Goal: Task Accomplishment & Management: Use online tool/utility

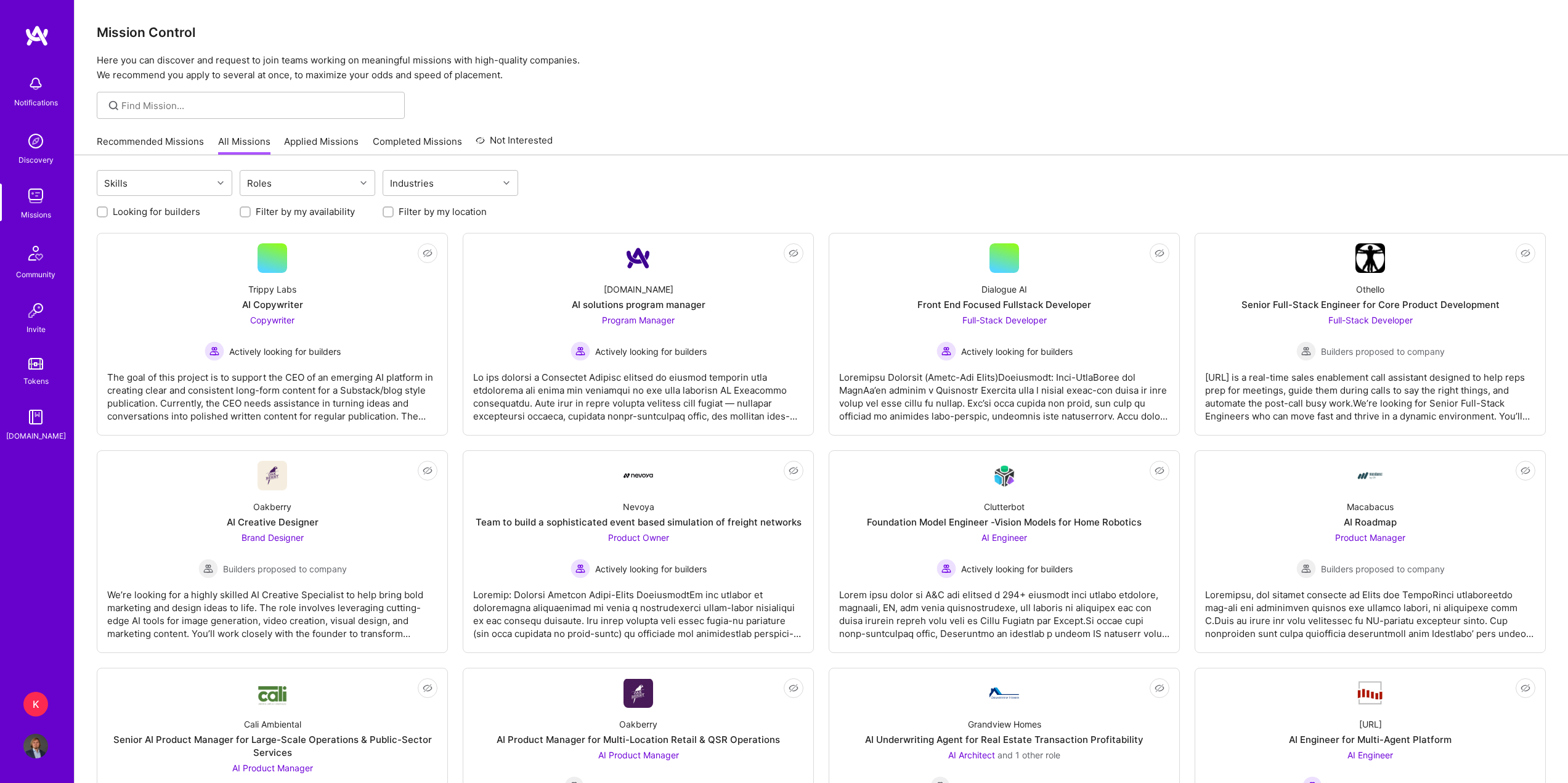
click at [157, 146] on link "Recommended Missions" at bounding box center [150, 145] width 107 height 20
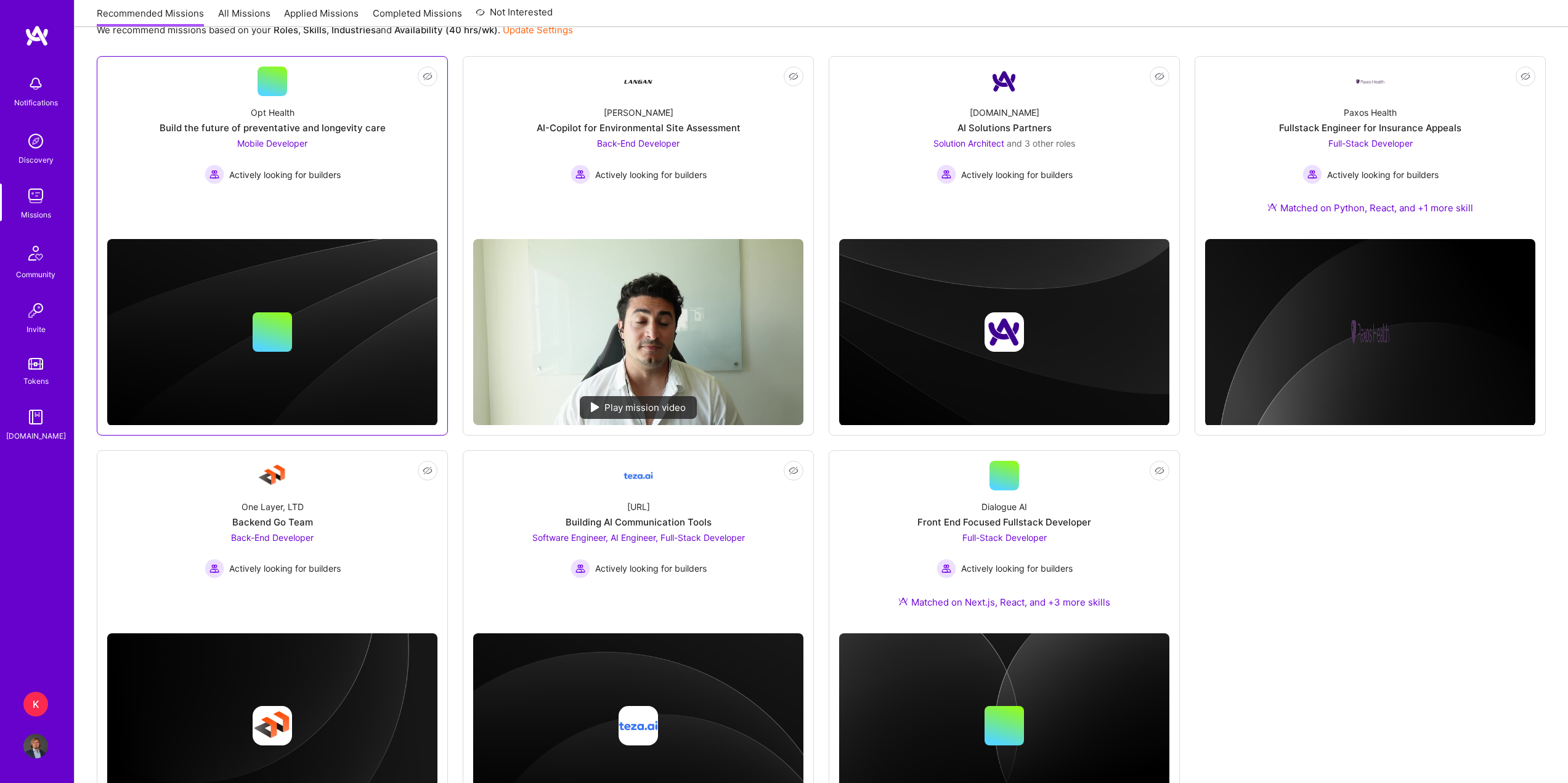
scroll to position [124, 0]
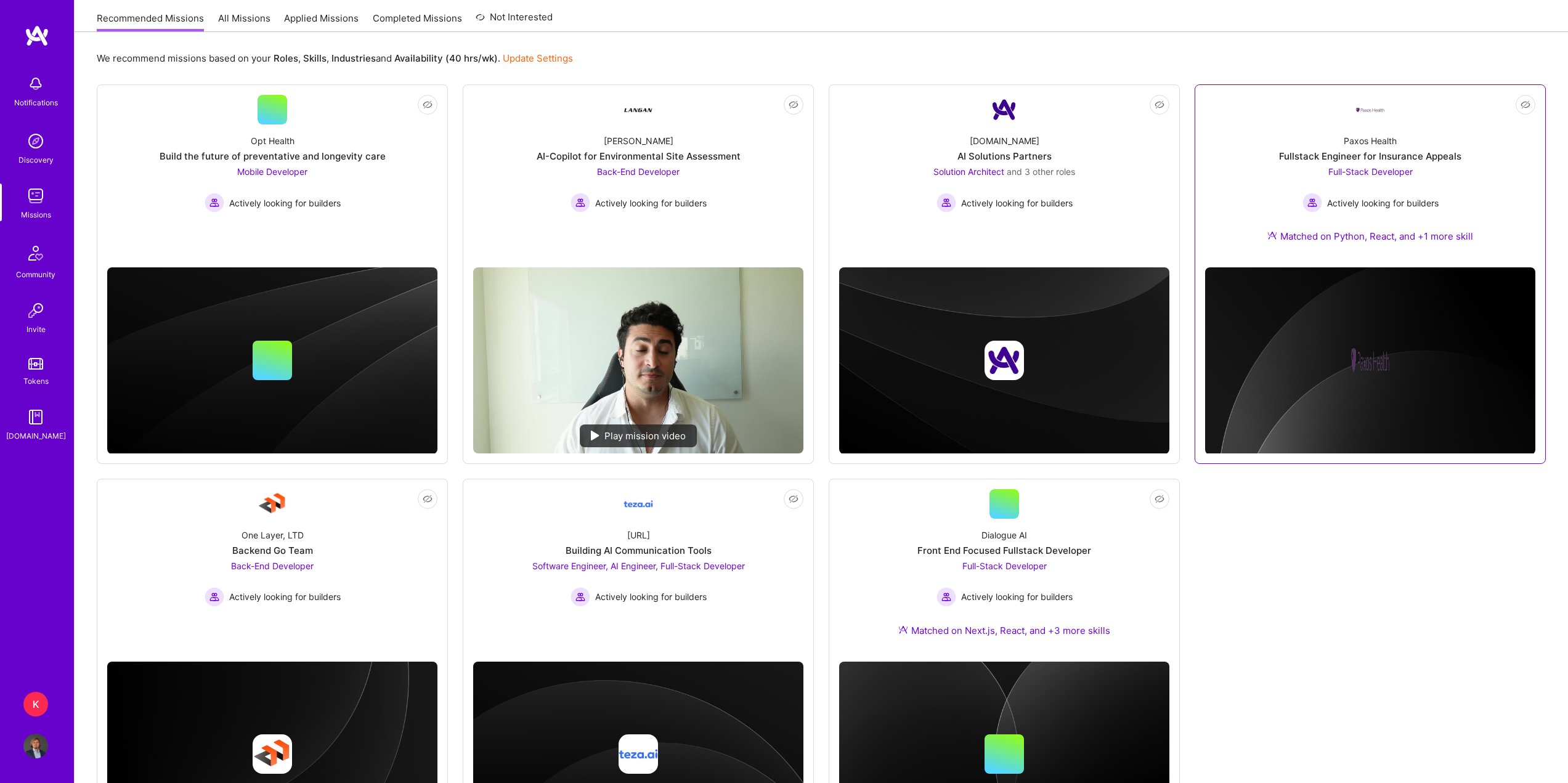
click at [1268, 226] on div "Paxos Health Fullstack Engineer for Insurance Appeals Full-Stack Developer Acti…" at bounding box center [1369, 191] width 330 height 133
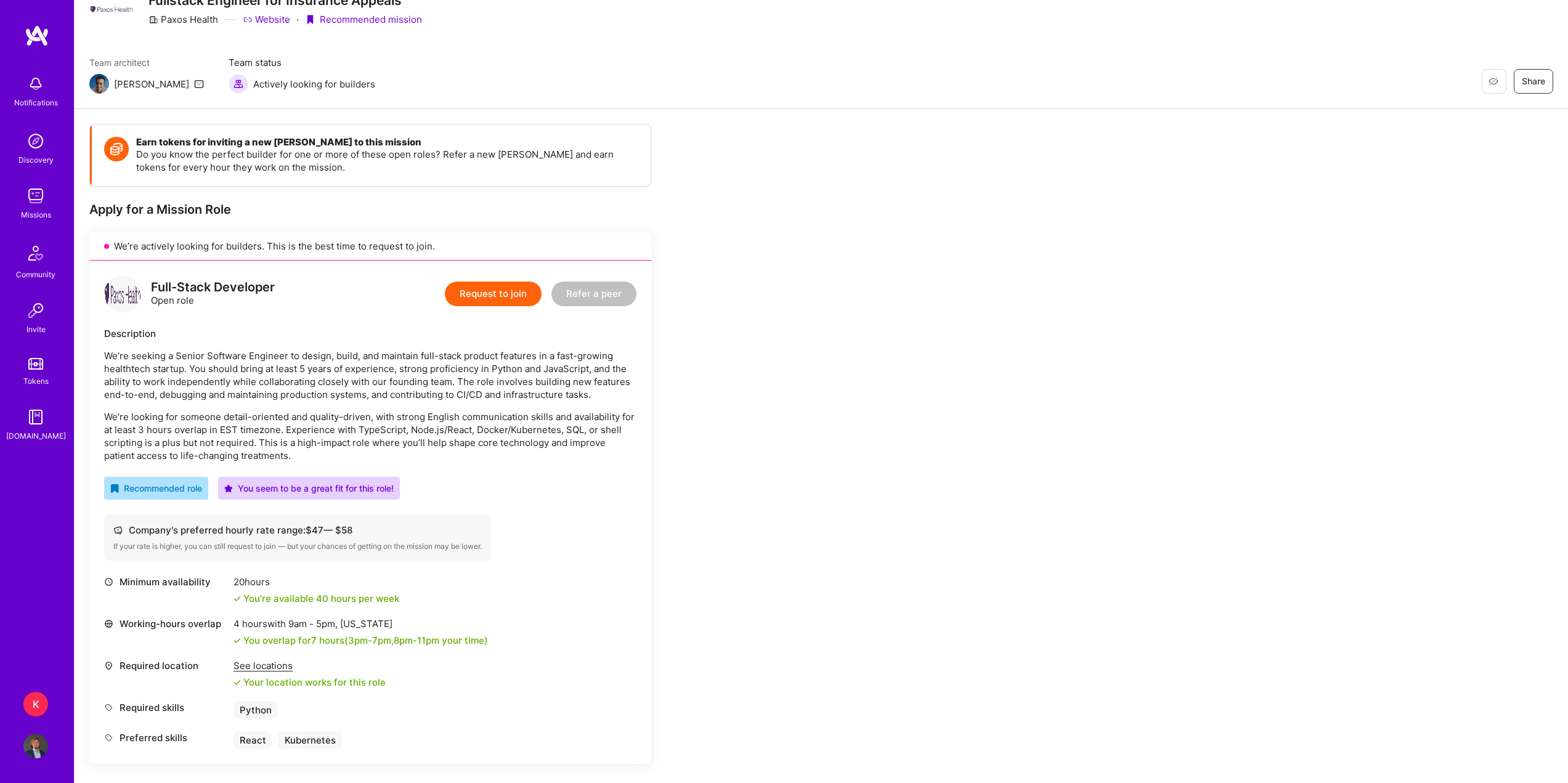
scroll to position [246, 0]
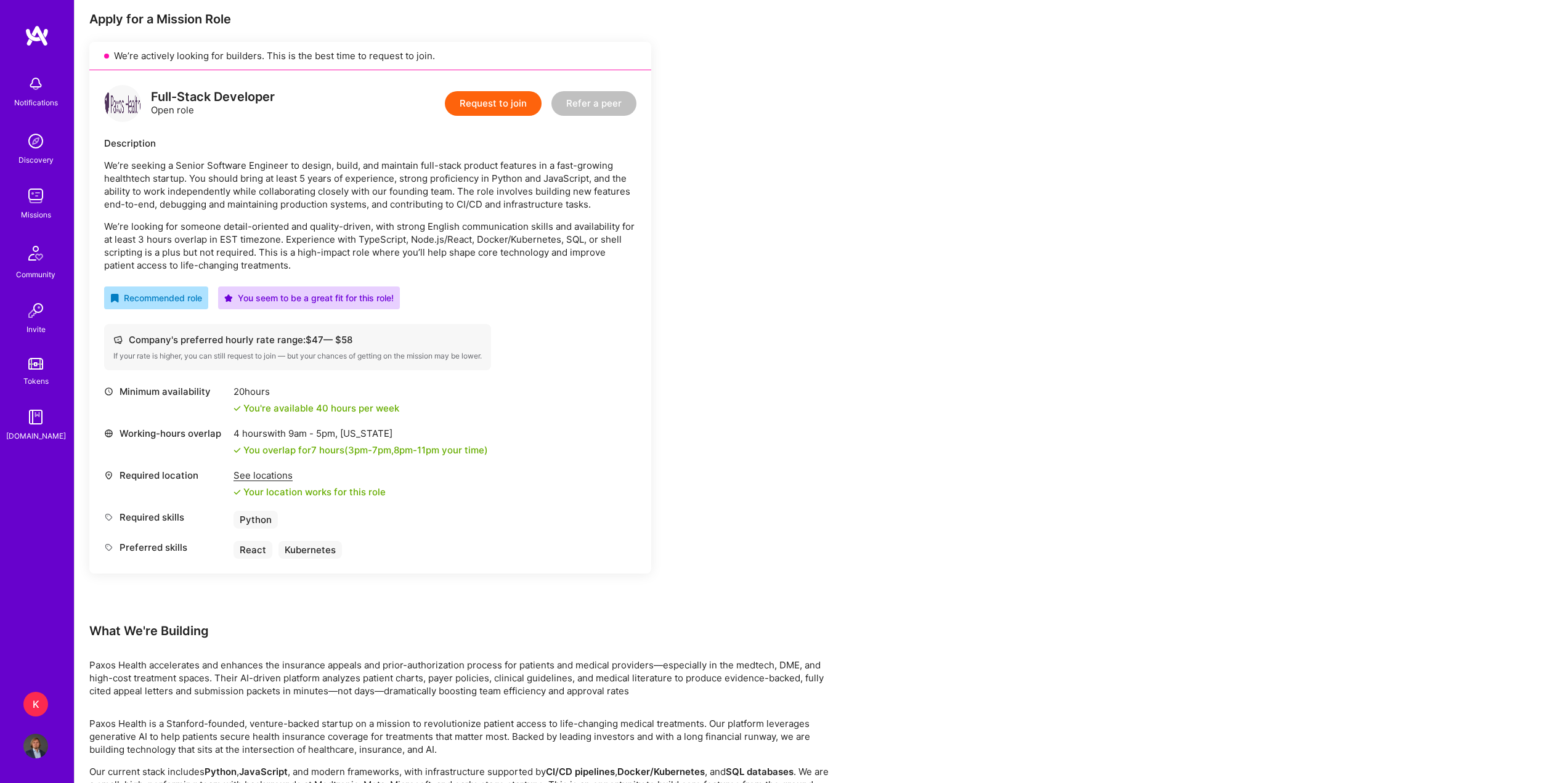
click at [44, 705] on div "K" at bounding box center [36, 705] width 24 height 24
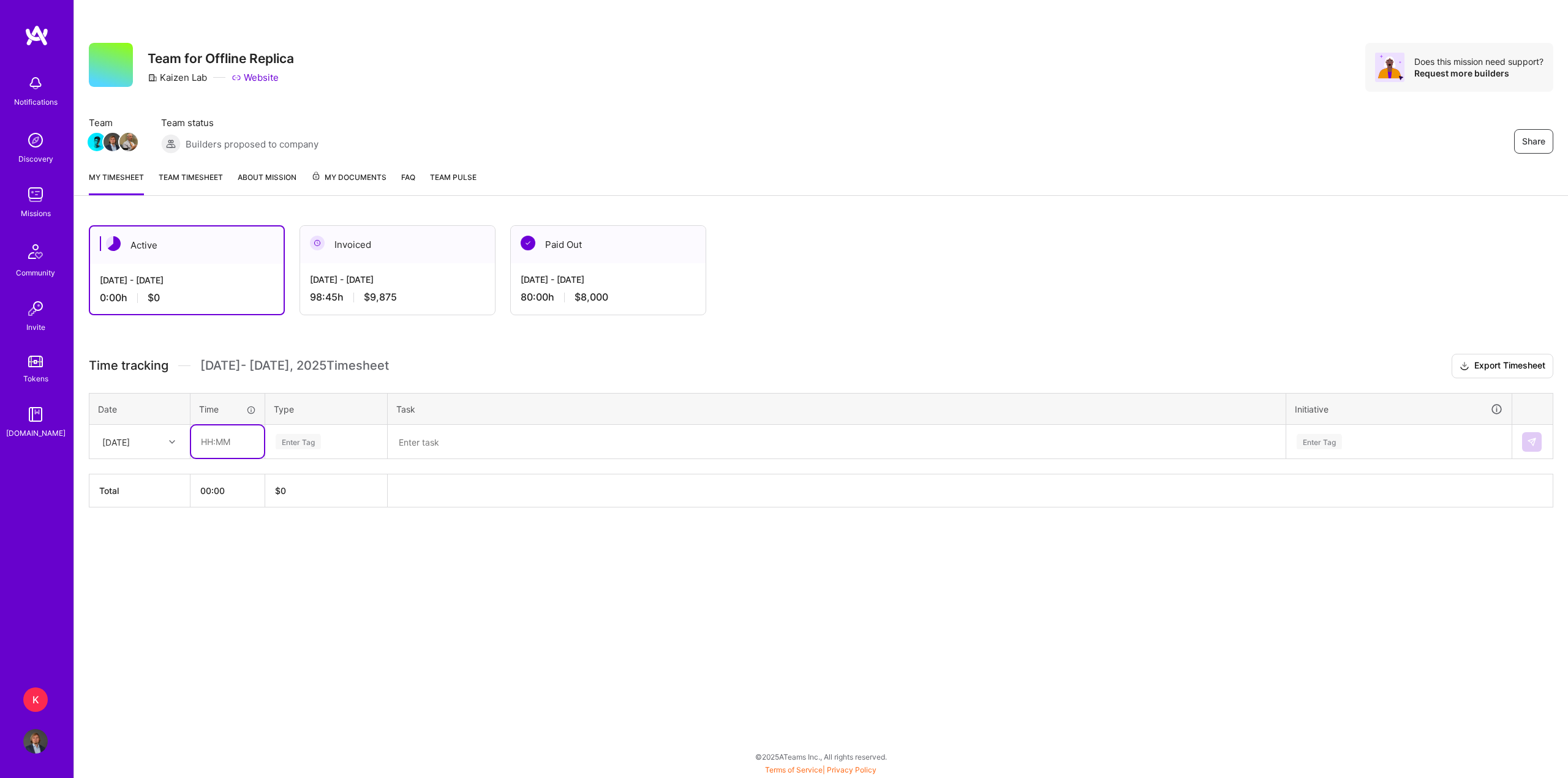
click at [211, 442] on input "text" at bounding box center [228, 442] width 73 height 33
type input "08:15"
click at [170, 441] on icon at bounding box center [171, 441] width 6 height 6
click at [156, 480] on div "[DATE]" at bounding box center [139, 477] width 100 height 23
click at [286, 444] on div "Enter Tag" at bounding box center [298, 442] width 45 height 19
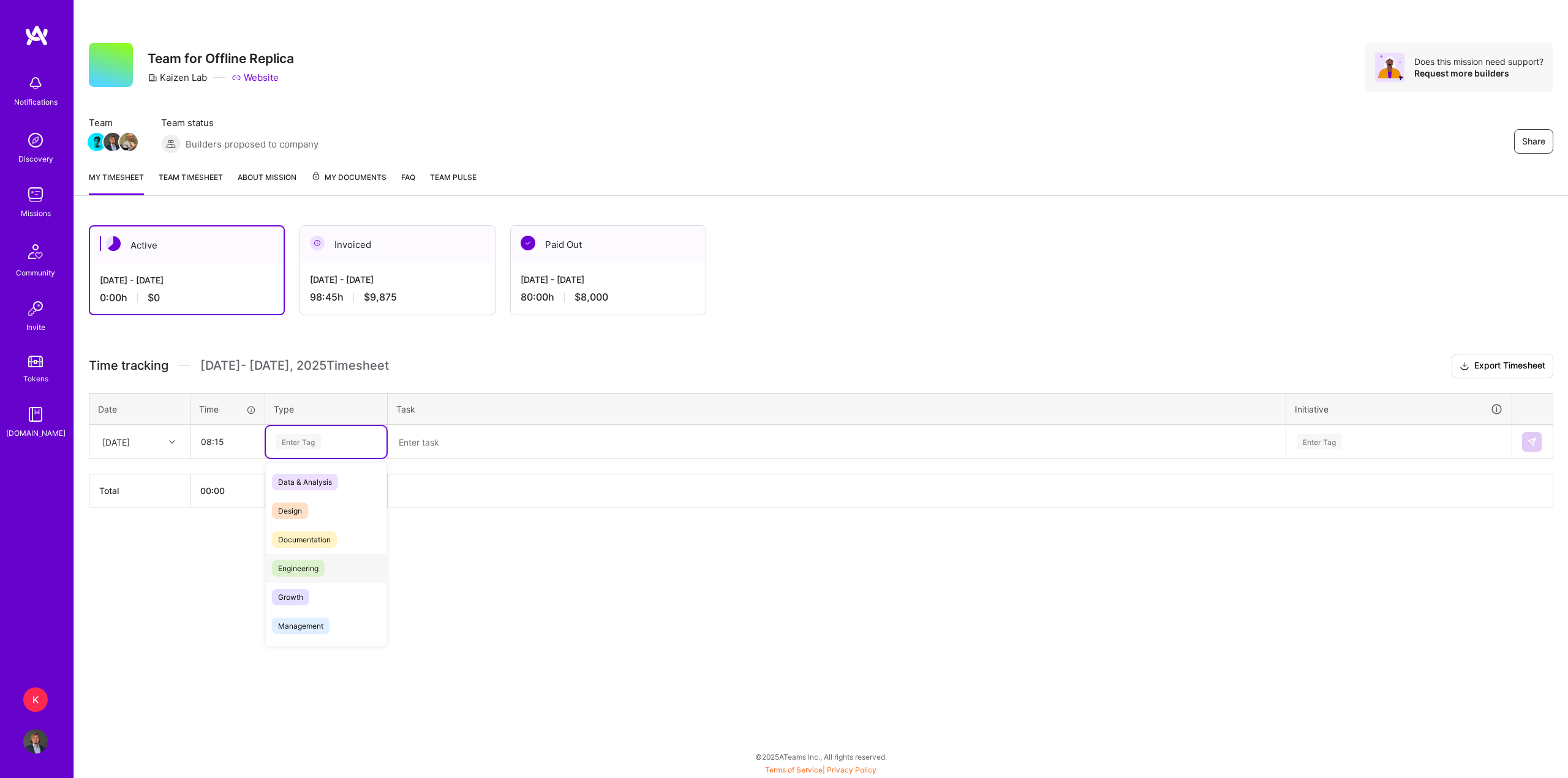
click at [316, 570] on span "Engineering" at bounding box center [298, 568] width 53 height 16
click at [426, 445] on textarea at bounding box center [836, 441] width 896 height 32
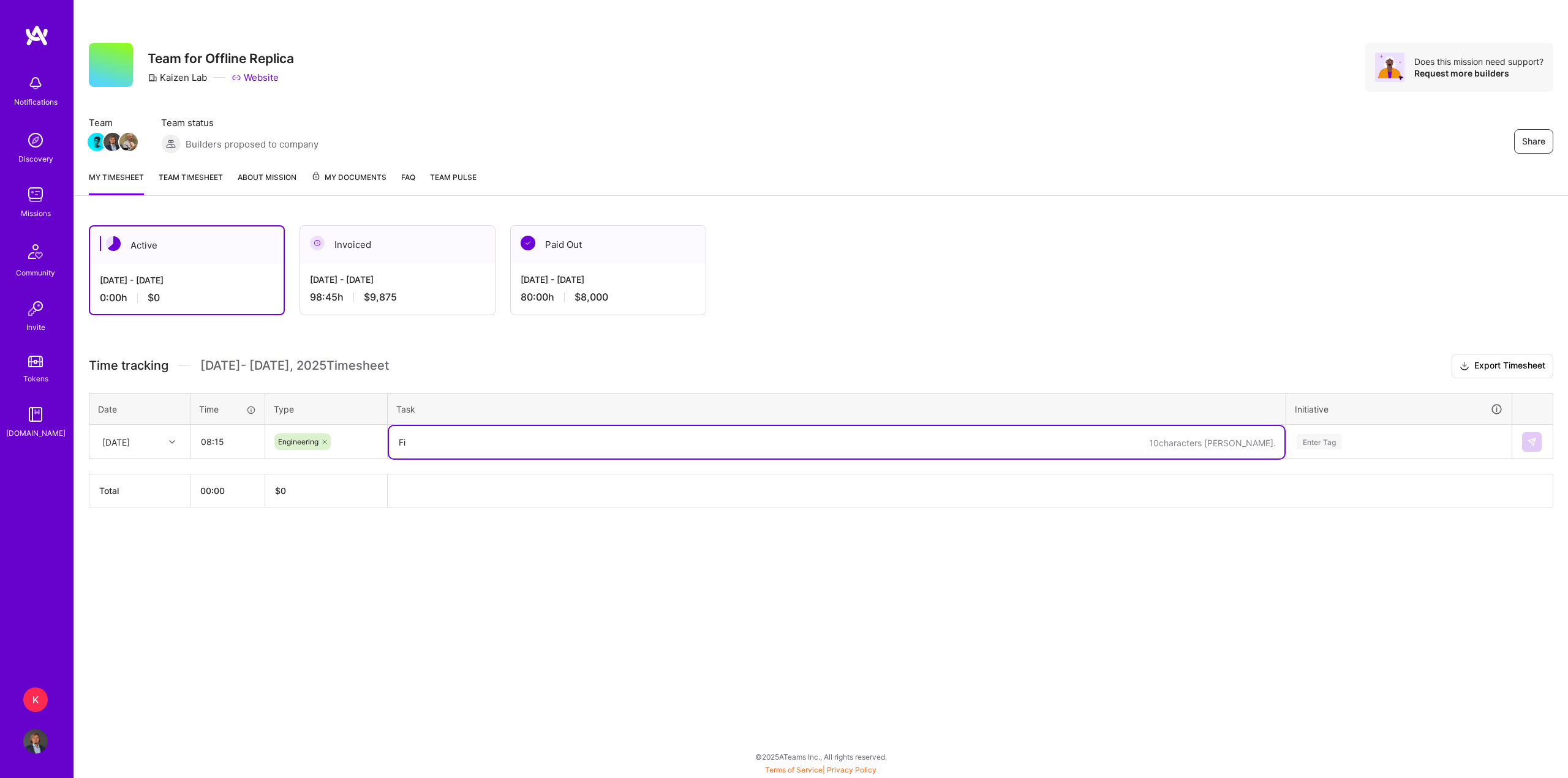
type textarea "F"
type textarea "Section filters on Event Page"
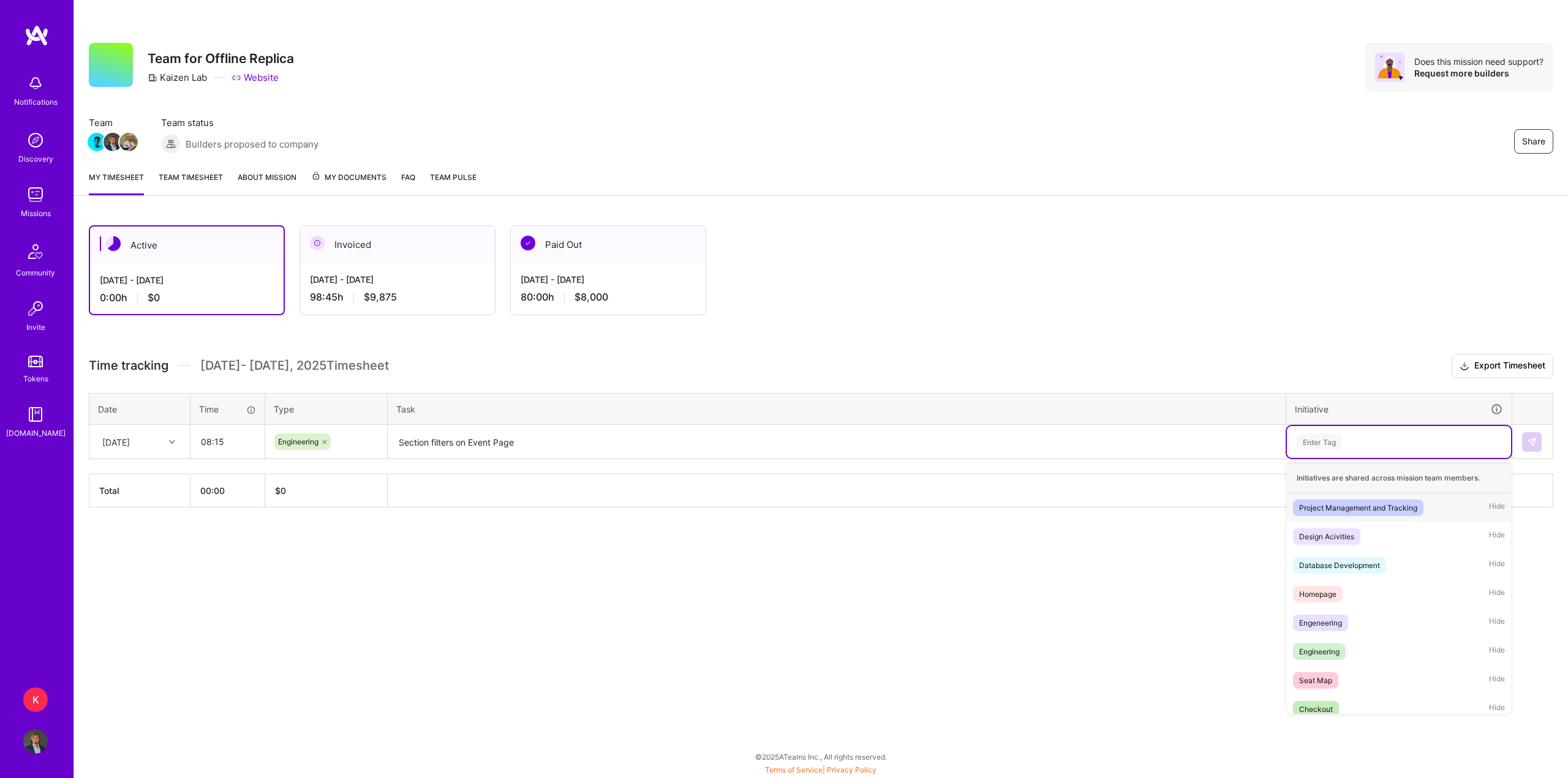
click at [1309, 439] on div "Enter Tag" at bounding box center [1320, 442] width 45 height 19
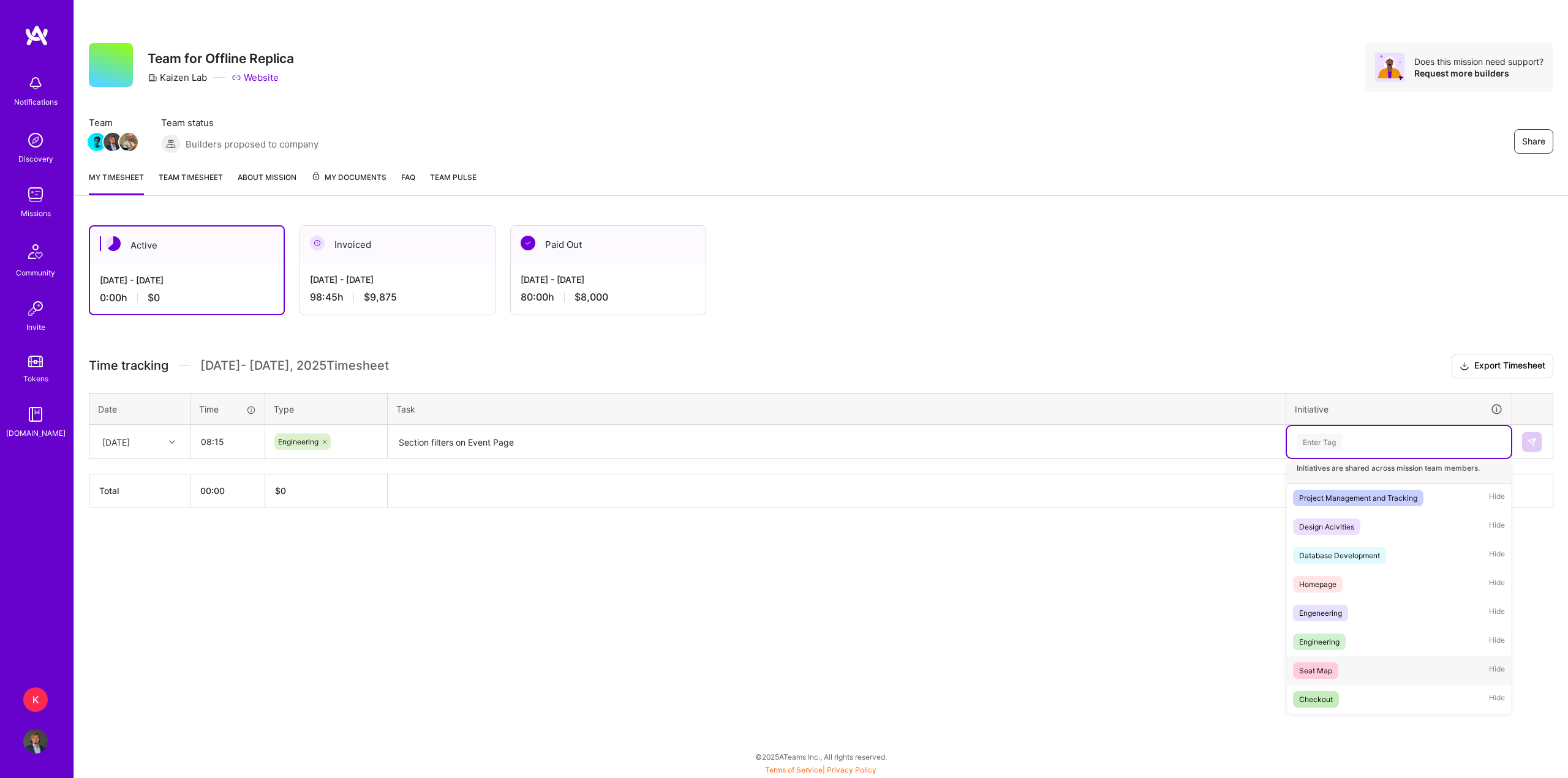
click at [1346, 663] on div "Seat Map Hide" at bounding box center [1399, 671] width 224 height 29
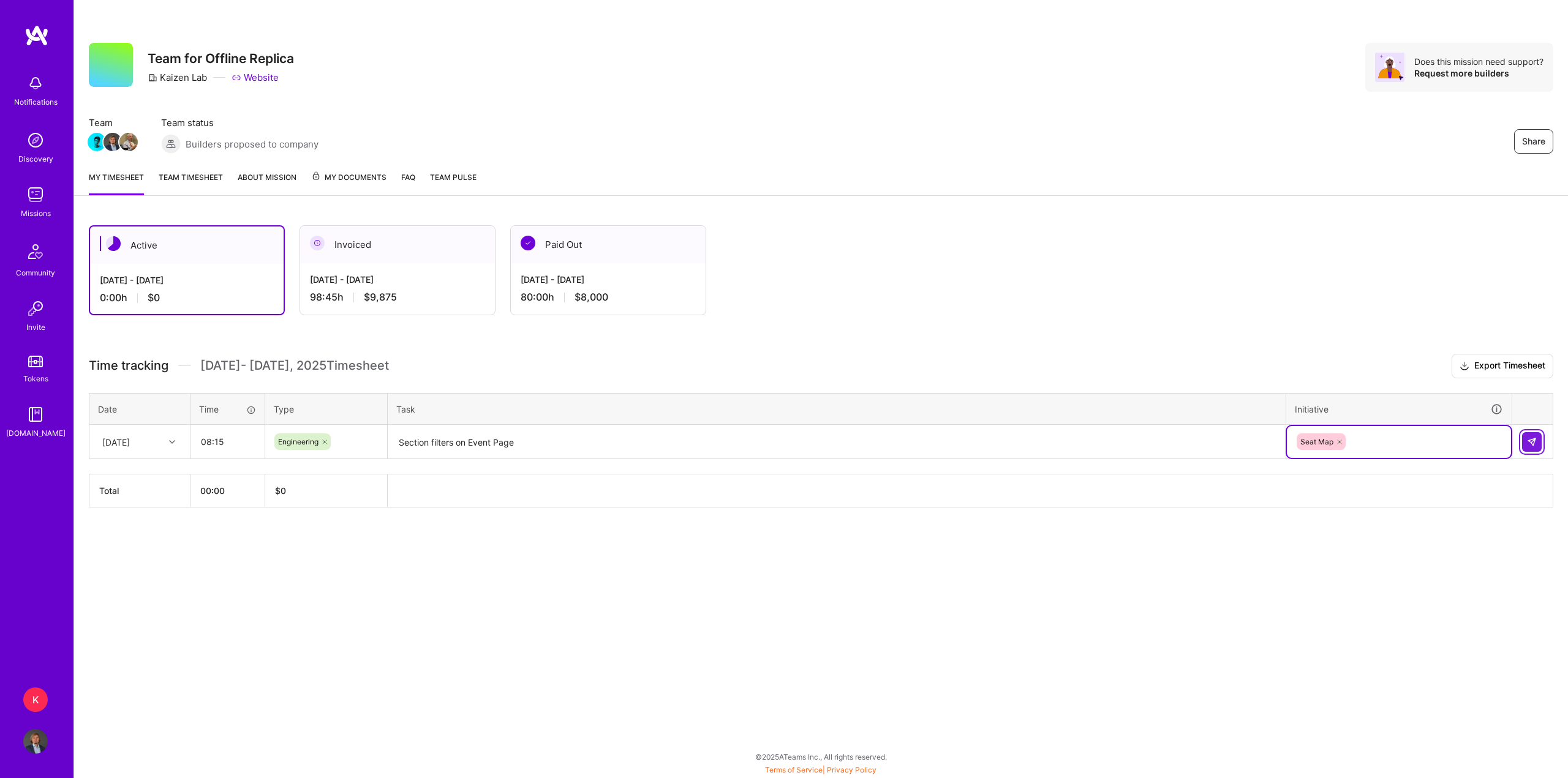
click at [1526, 444] on button at bounding box center [1532, 442] width 20 height 20
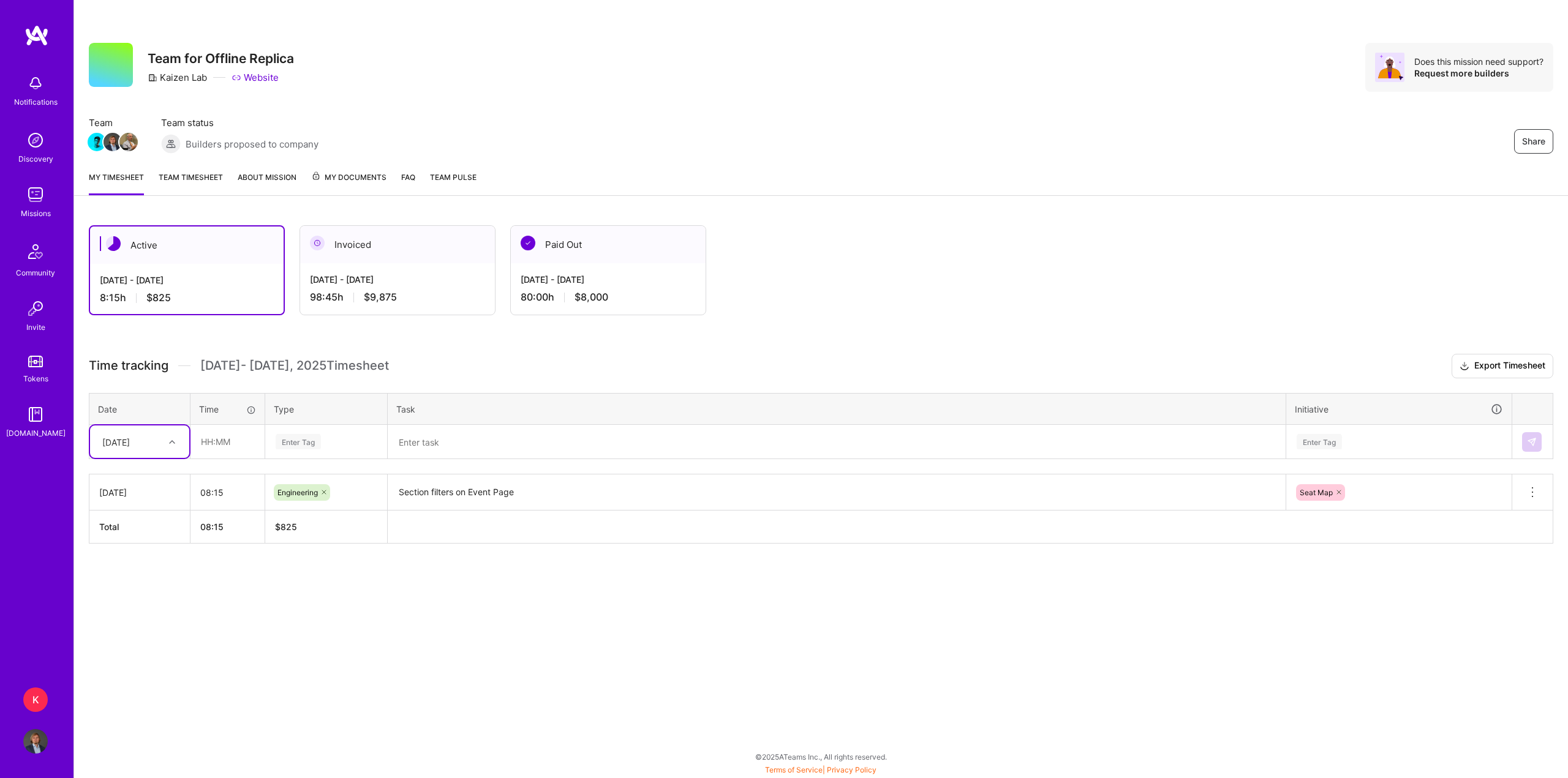
click at [166, 441] on div at bounding box center [174, 442] width 19 height 16
click at [135, 479] on div "[DATE]" at bounding box center [139, 477] width 100 height 23
click at [203, 439] on input "text" at bounding box center [228, 442] width 73 height 33
drag, startPoint x: 215, startPoint y: 447, endPoint x: 214, endPoint y: 458, distance: 11.0
click at [215, 447] on input "text" at bounding box center [228, 442] width 73 height 33
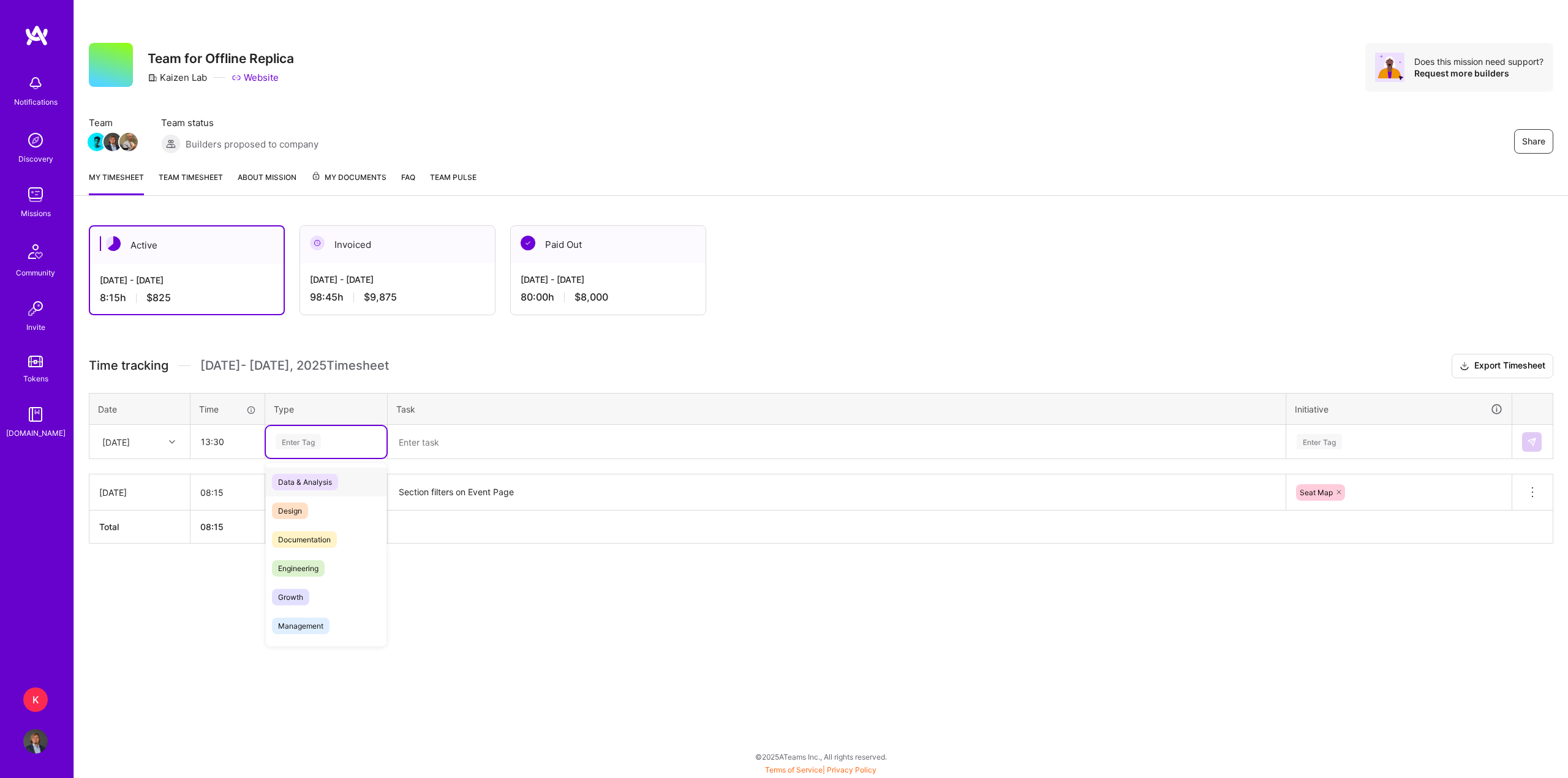
click at [311, 447] on div "Enter Tag" at bounding box center [298, 442] width 45 height 19
click at [316, 566] on span "Engineering" at bounding box center [298, 568] width 53 height 16
click at [209, 444] on input "13:30" at bounding box center [228, 442] width 73 height 33
type input "12:00"
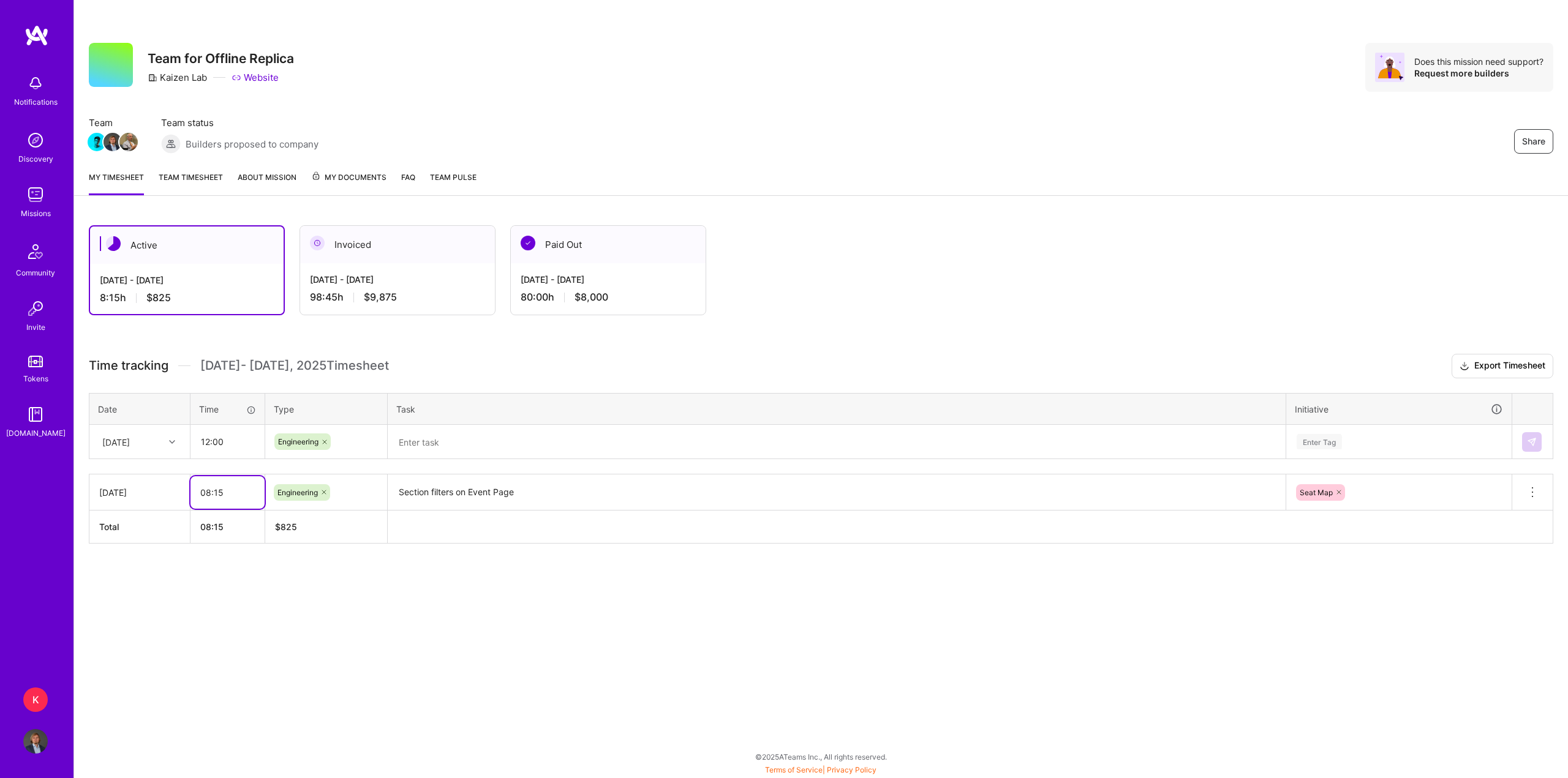
click at [214, 498] on input "08:15" at bounding box center [228, 493] width 74 height 33
click at [208, 498] on input "08:15" at bounding box center [228, 493] width 74 height 33
click at [210, 495] on input "08:15" at bounding box center [228, 493] width 74 height 33
type input "09:45"
click at [262, 591] on div "Active [DATE] - [DATE] 8:15 h $825 Invoiced [DATE] - [DATE] 98:45 h $9,875 Paid…" at bounding box center [822, 407] width 1494 height 393
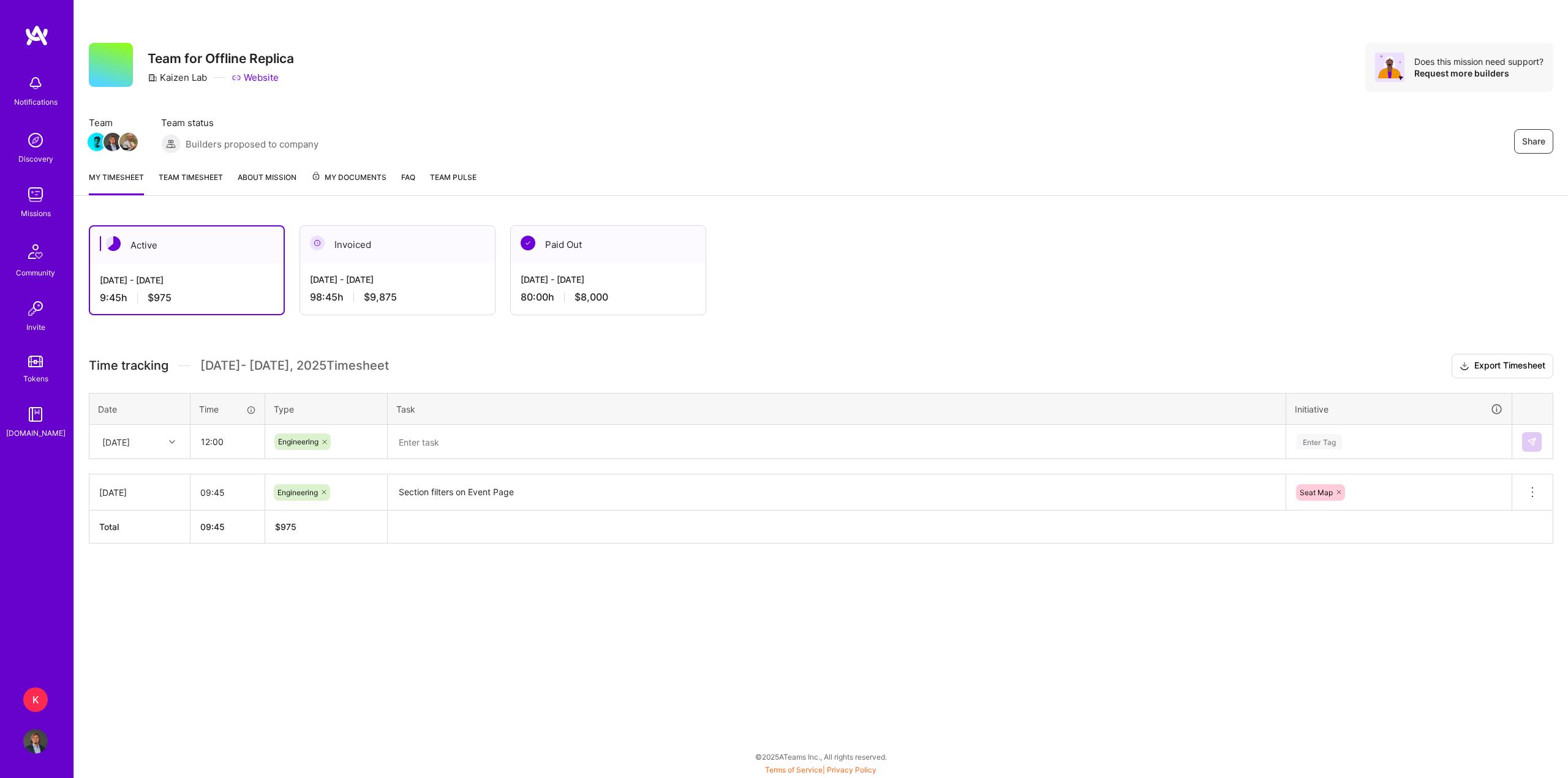
click at [397, 436] on textarea at bounding box center [836, 442] width 896 height 33
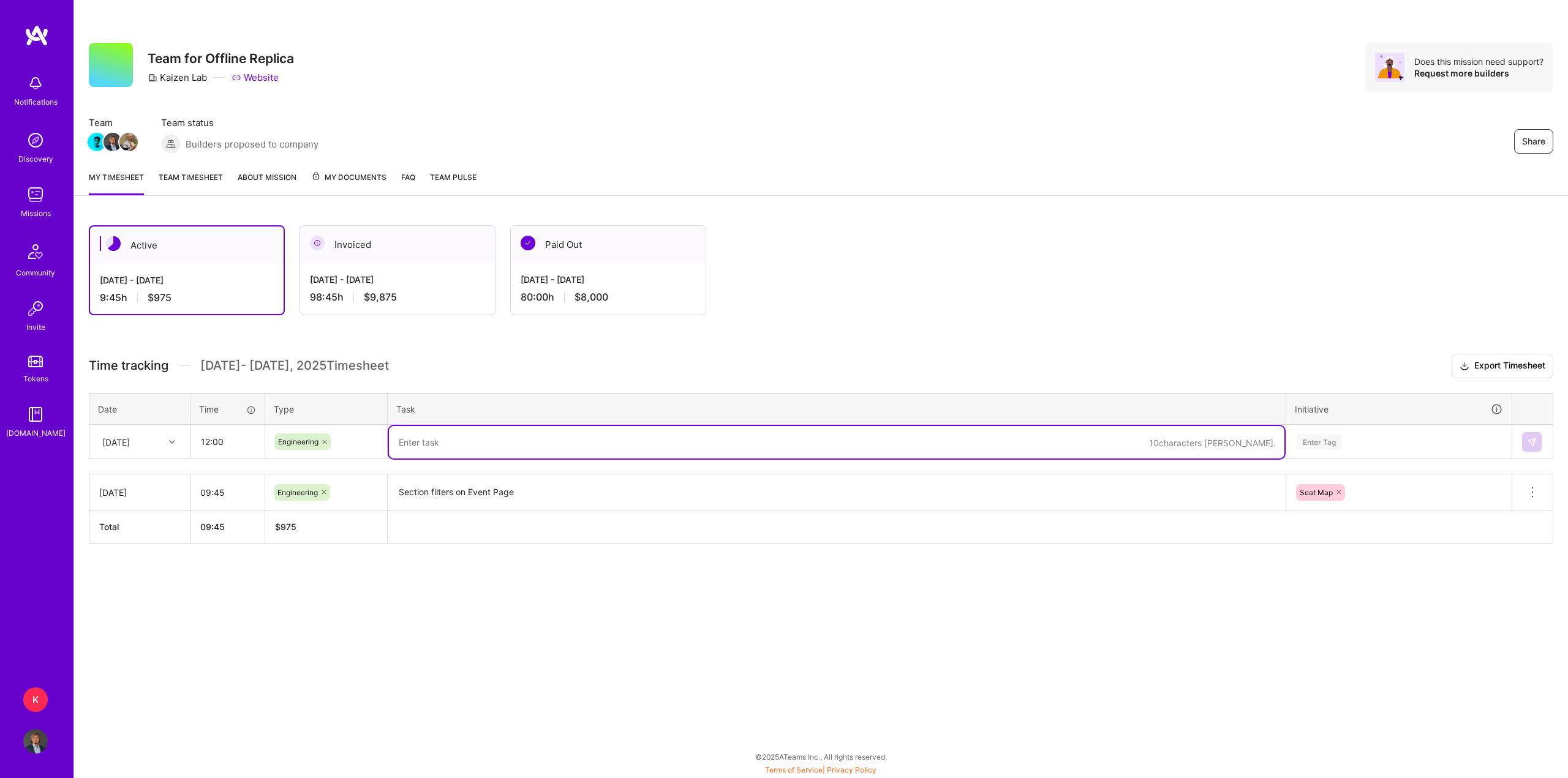
paste textarea "Wrapped up the filters on seat map Minor fixes on seat map and checkout before …"
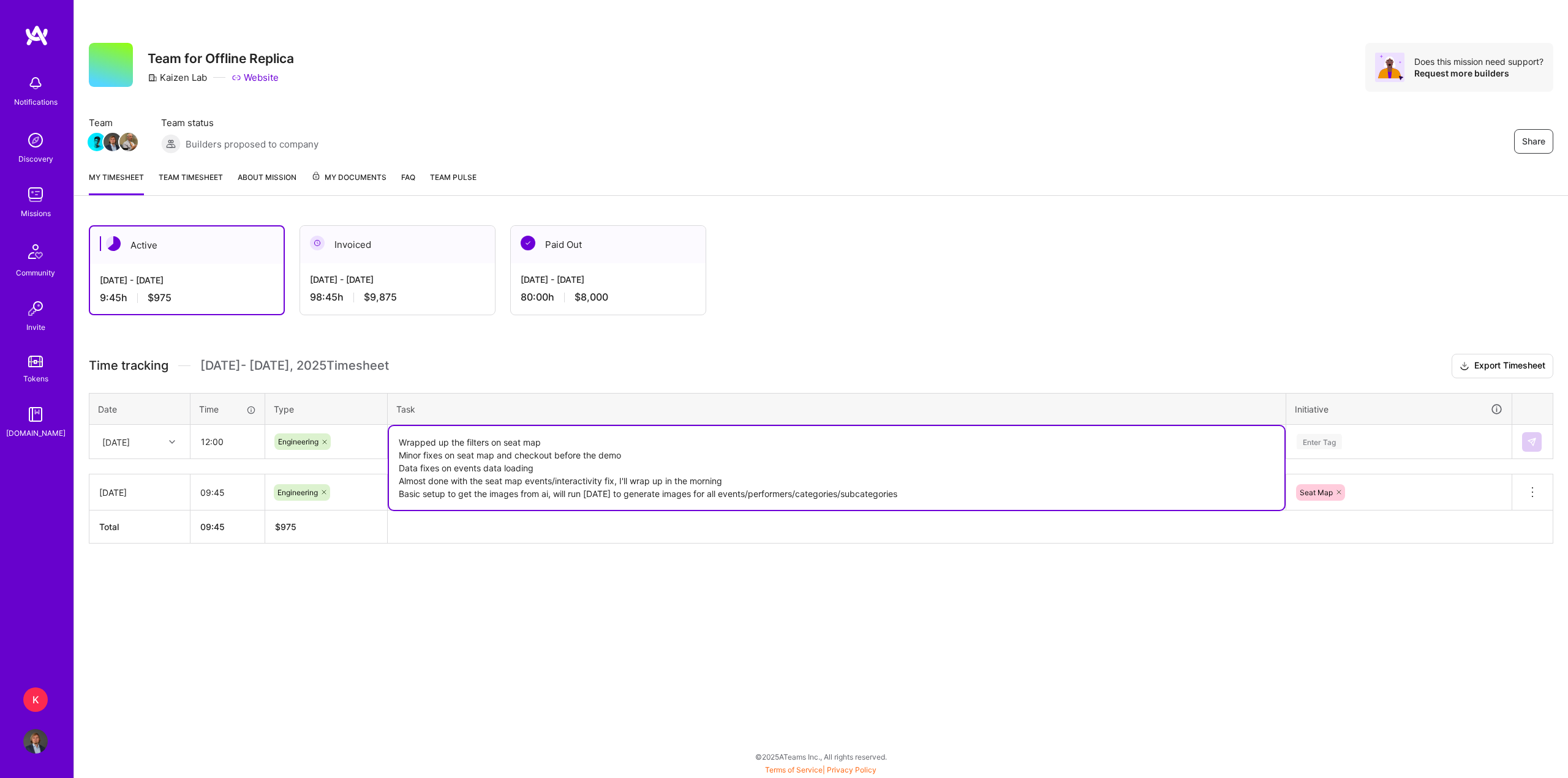
click at [541, 440] on textarea "Wrapped up the filters on seat map Minor fixes on seat map and checkout before …" at bounding box center [836, 467] width 896 height 84
click at [498, 456] on textarea "Wrapped up the filters on seat map Minor fixes on seat map and checkout before …" at bounding box center [836, 467] width 896 height 84
click at [555, 458] on textarea "Wrapped up the filters on seat map Minor fixes on seat map and checkout before …" at bounding box center [836, 467] width 896 height 84
click at [552, 471] on textarea "Wrapped up the filters on seat map Minor fixes on seat map and checkout before …" at bounding box center [836, 467] width 896 height 84
type textarea "Wrapped up the filters on seat map Minor fixes on seat map and checkout before …"
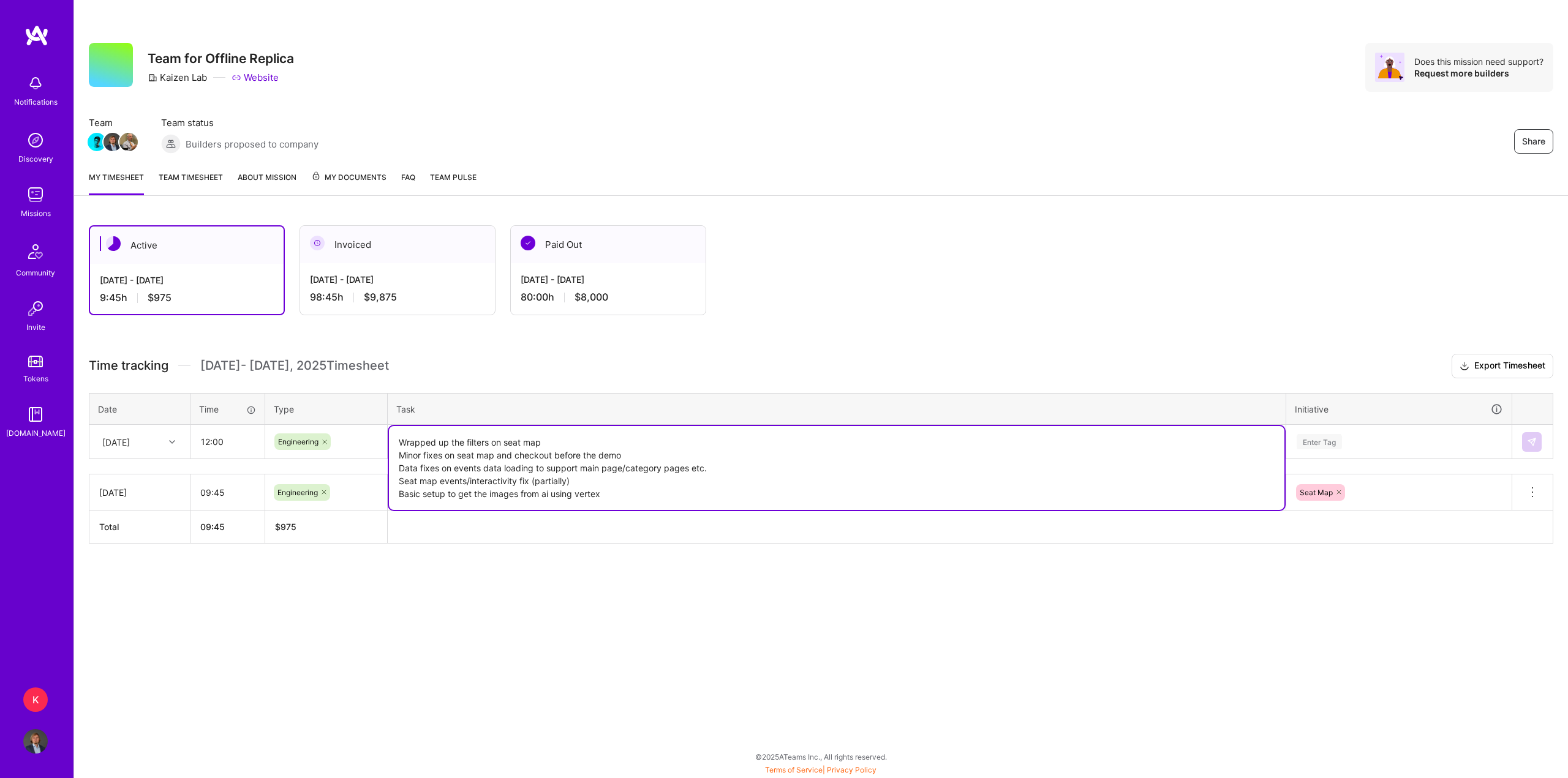
click at [1380, 447] on div "Enter Tag" at bounding box center [1399, 442] width 207 height 16
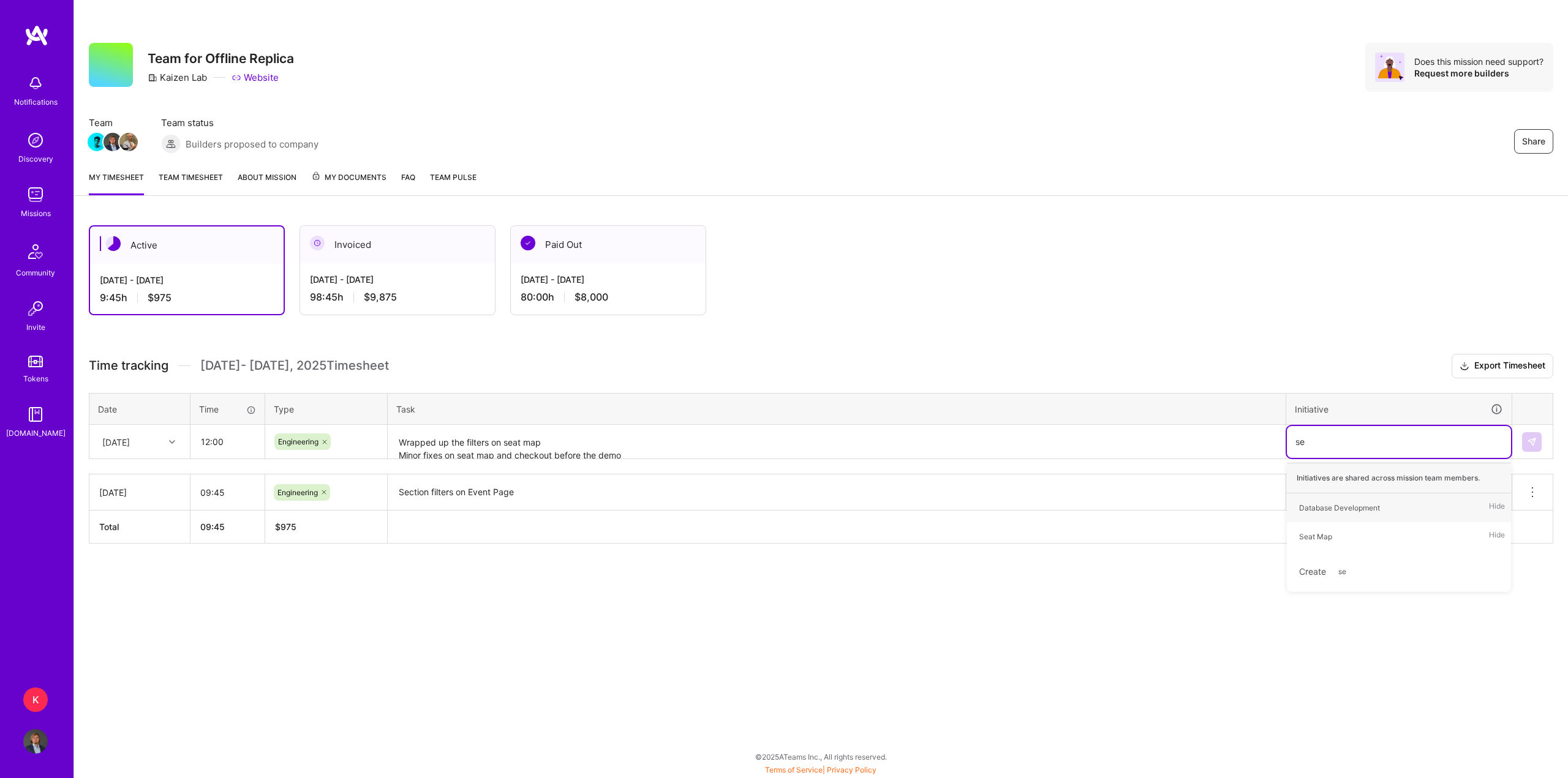
type input "sea"
click at [1341, 512] on div "Seat Map Hide" at bounding box center [1399, 507] width 224 height 29
click at [1376, 438] on div "Seat Map" at bounding box center [1399, 442] width 207 height 19
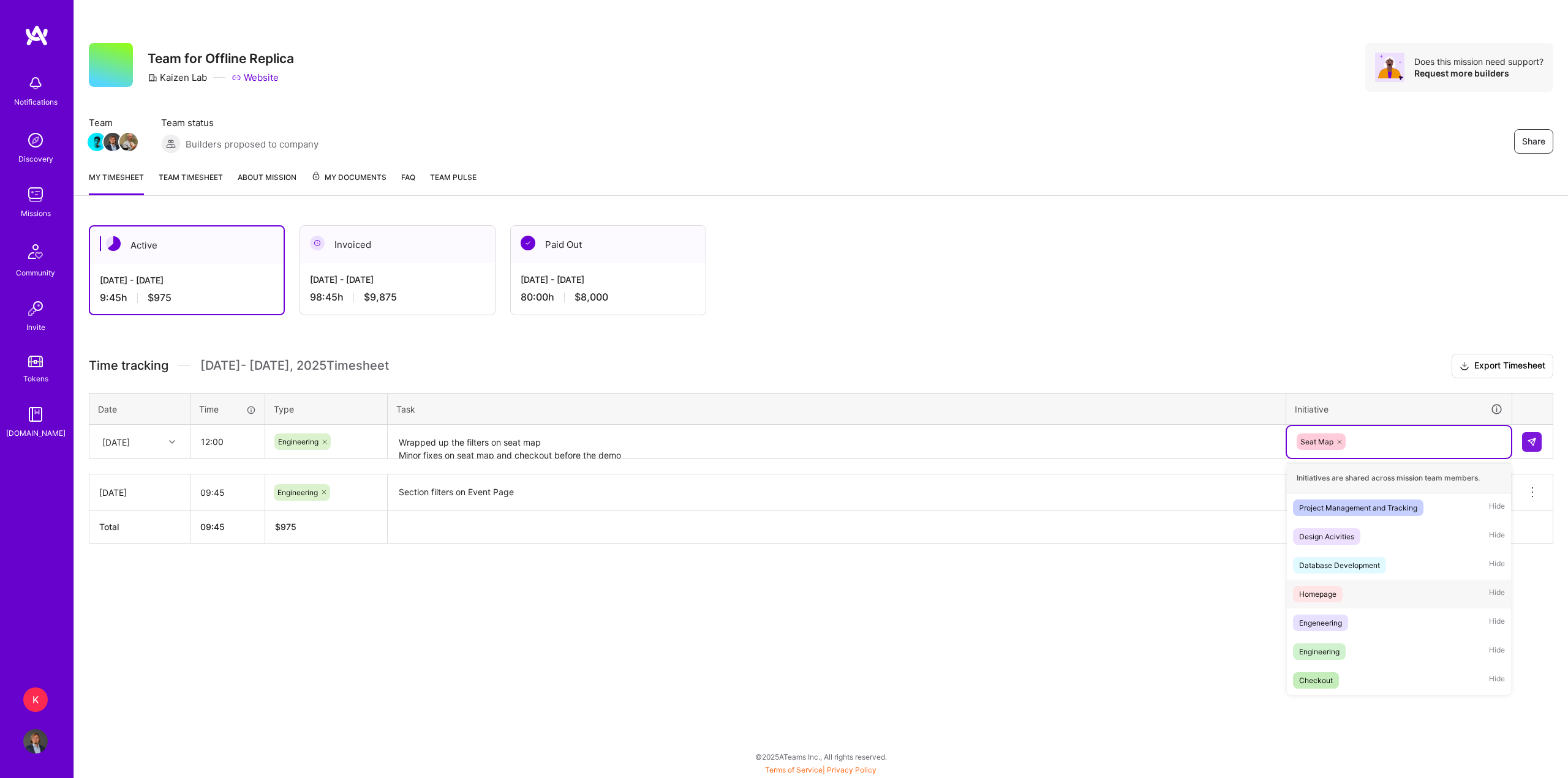
drag, startPoint x: 1355, startPoint y: 598, endPoint x: 1361, endPoint y: 573, distance: 25.7
click at [1355, 598] on div "Homepage Hide" at bounding box center [1399, 594] width 224 height 29
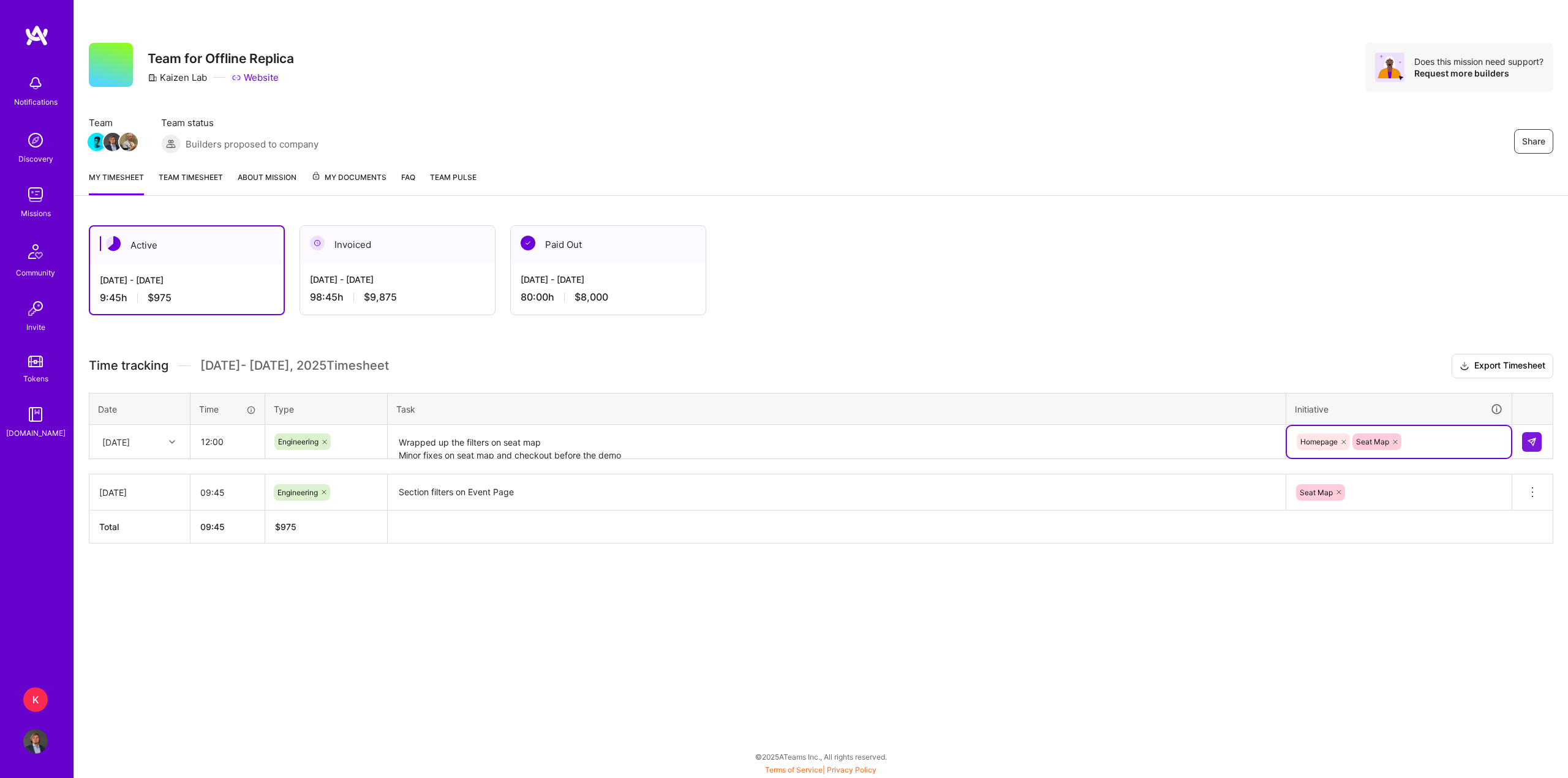
click at [1417, 447] on div "Homepage Seat Map" at bounding box center [1399, 442] width 207 height 19
click at [1411, 567] on div "Database Development Hide" at bounding box center [1399, 565] width 224 height 29
click at [1533, 443] on img at bounding box center [1532, 441] width 10 height 10
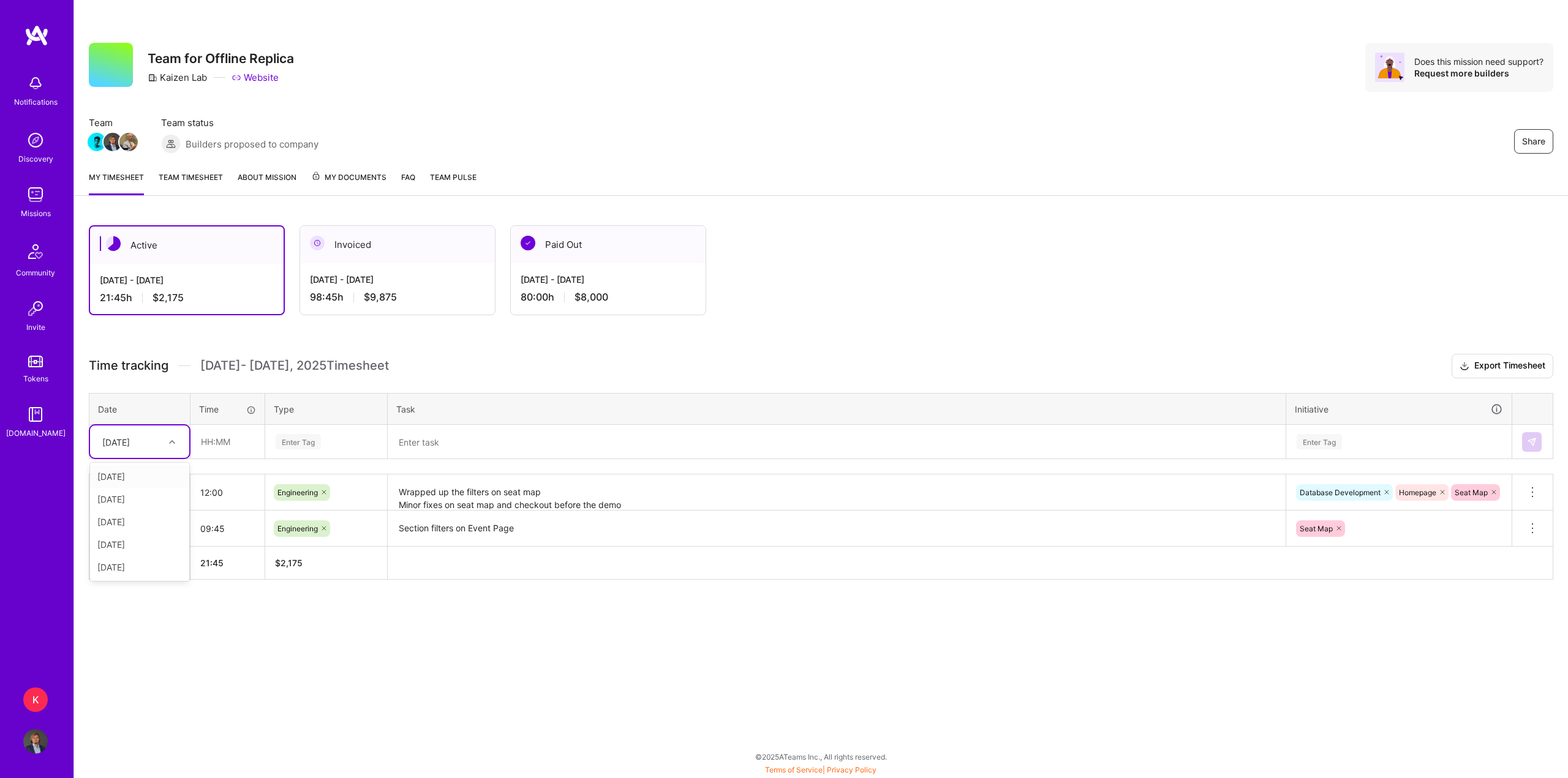
click at [152, 443] on div "[DATE]" at bounding box center [130, 441] width 68 height 20
click at [144, 503] on div "[DATE]" at bounding box center [139, 499] width 100 height 23
click at [209, 437] on input "text" at bounding box center [228, 442] width 73 height 33
type input "11:30"
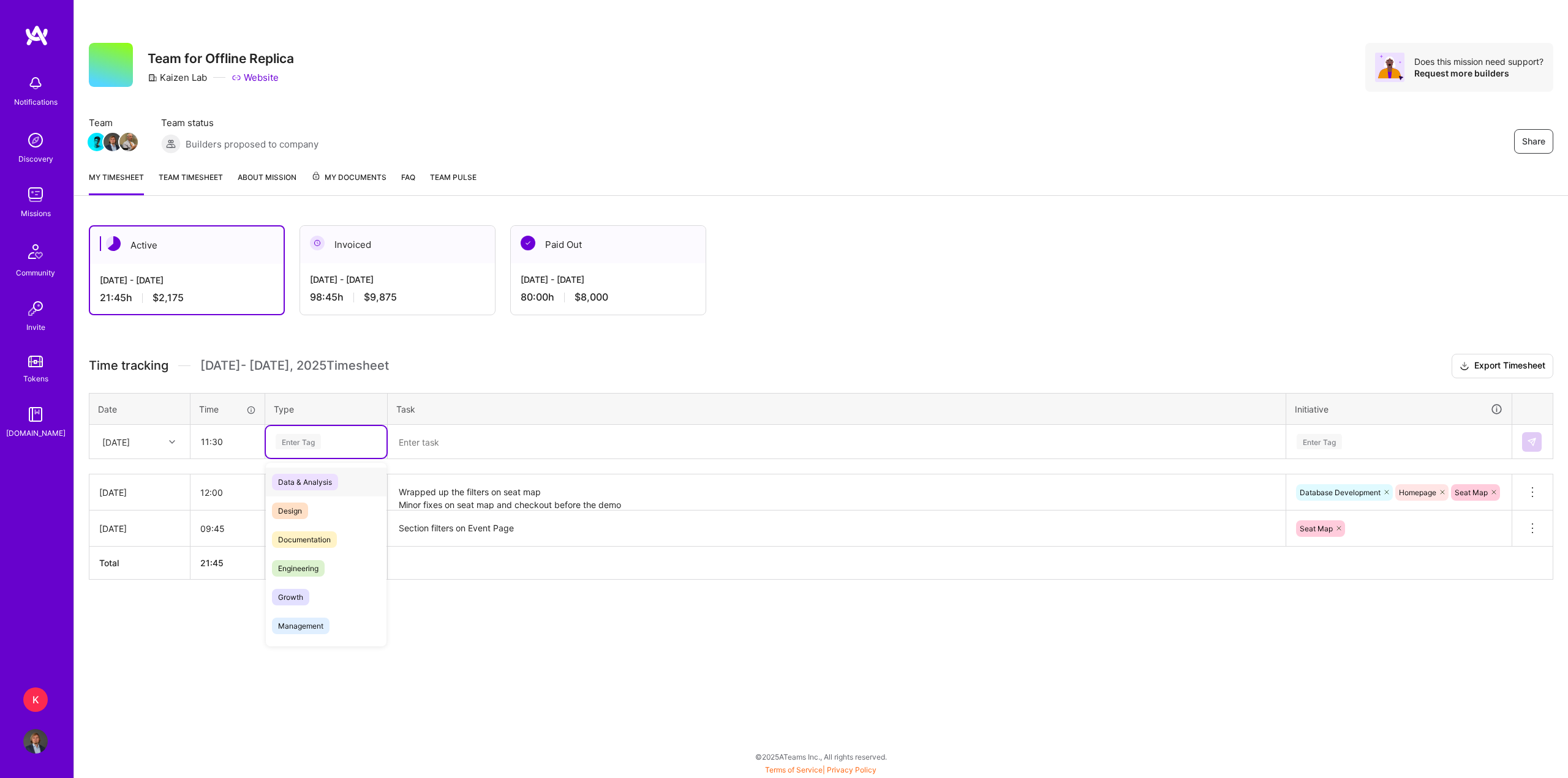
click at [296, 440] on div "Enter Tag" at bounding box center [298, 442] width 45 height 19
click at [316, 566] on span "Engineering" at bounding box center [298, 568] width 53 height 16
click at [462, 446] on textarea at bounding box center [836, 442] width 896 height 33
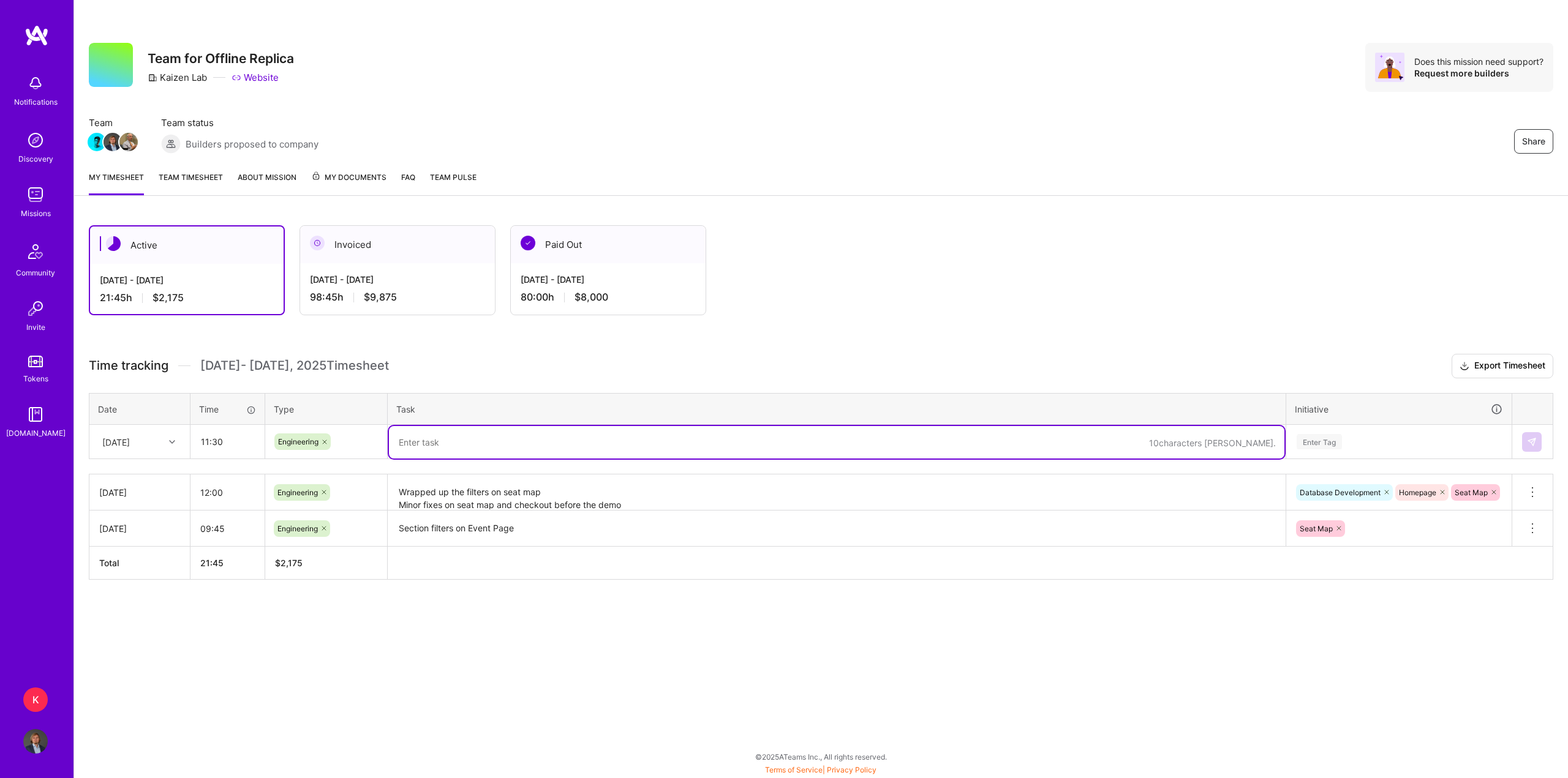
paste textarea "Fixed the seat map interactivity Created the image generation script, ran it fo…"
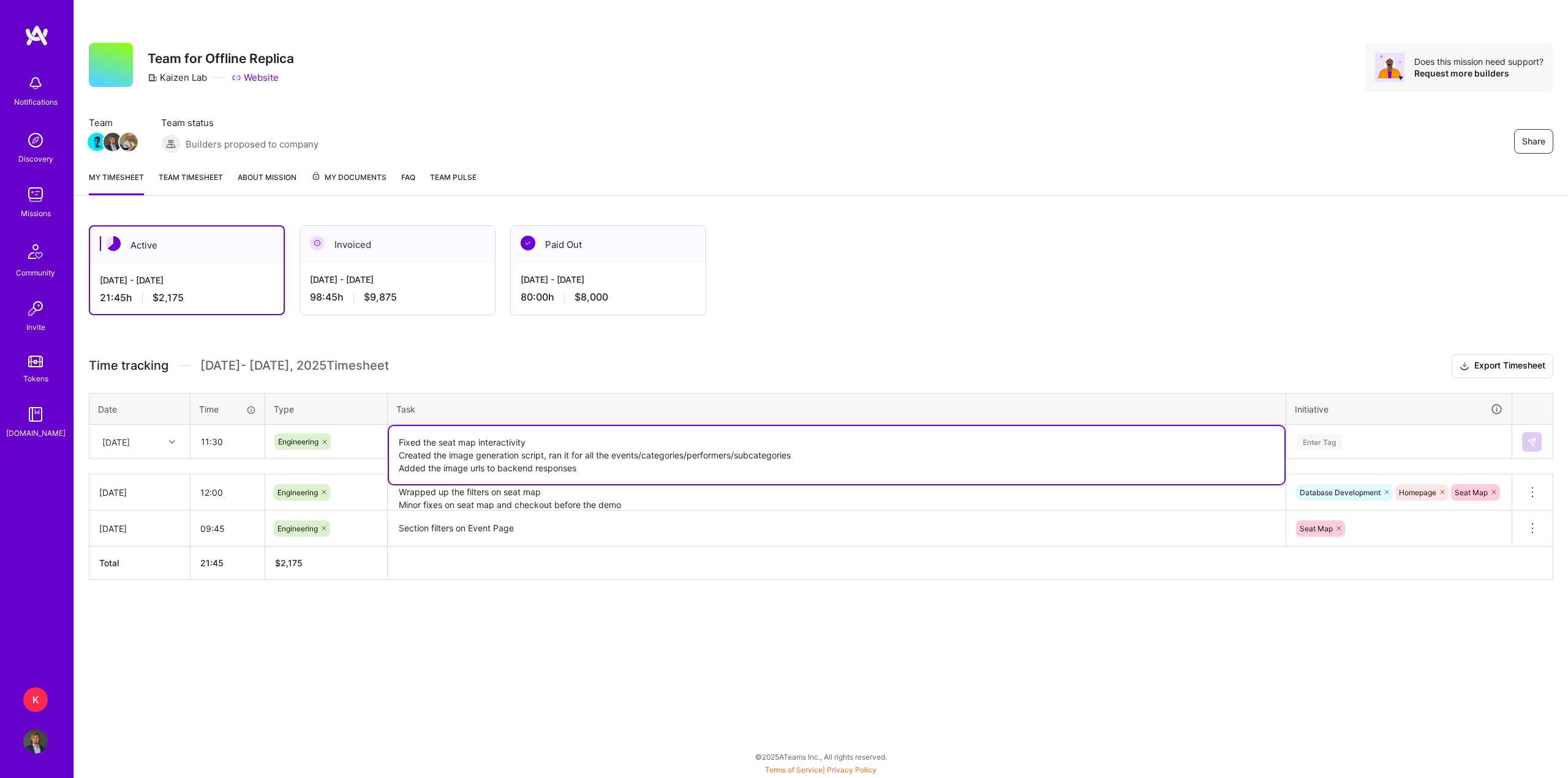
click at [542, 441] on textarea "Fixed the seat map interactivity Created the image generation script, ran it fo…" at bounding box center [836, 454] width 896 height 58
type textarea "Finished fixing the seat map interactivity Finished the image generation script…"
click at [1327, 439] on div "Enter Tag" at bounding box center [1320, 442] width 45 height 19
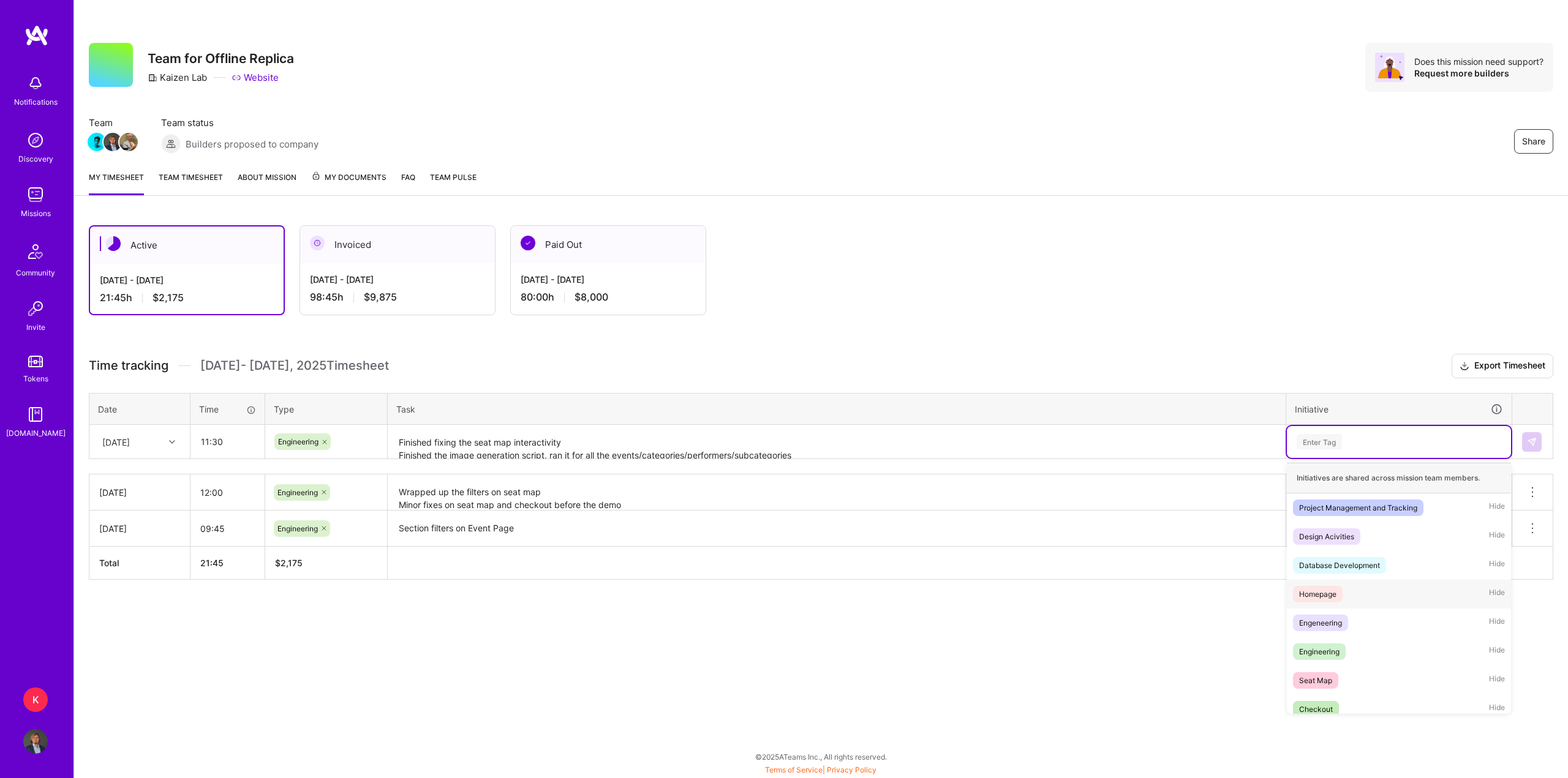
click at [1344, 601] on div "Homepage Hide" at bounding box center [1399, 594] width 224 height 29
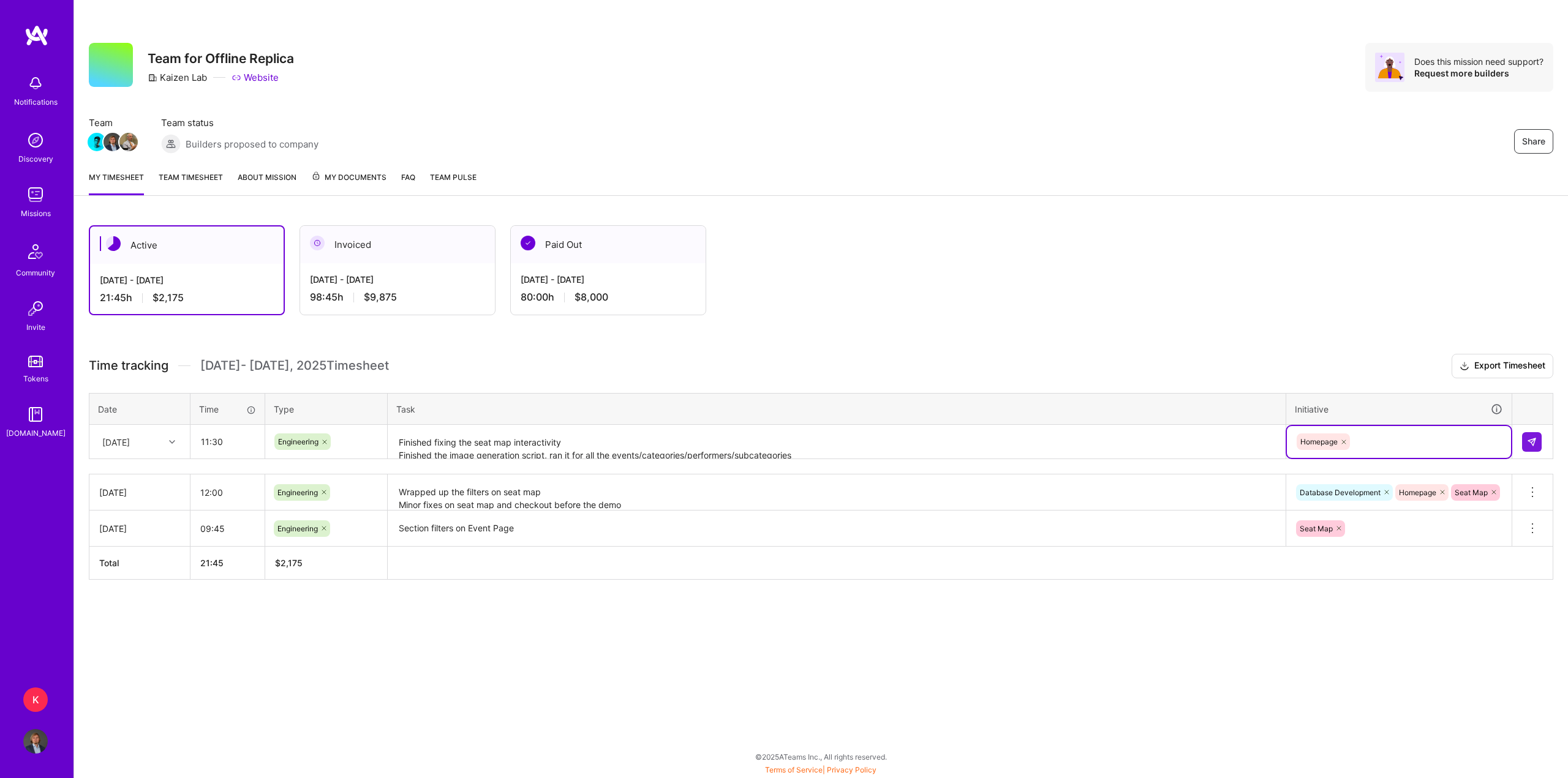
click at [1388, 442] on div "Homepage" at bounding box center [1399, 442] width 207 height 19
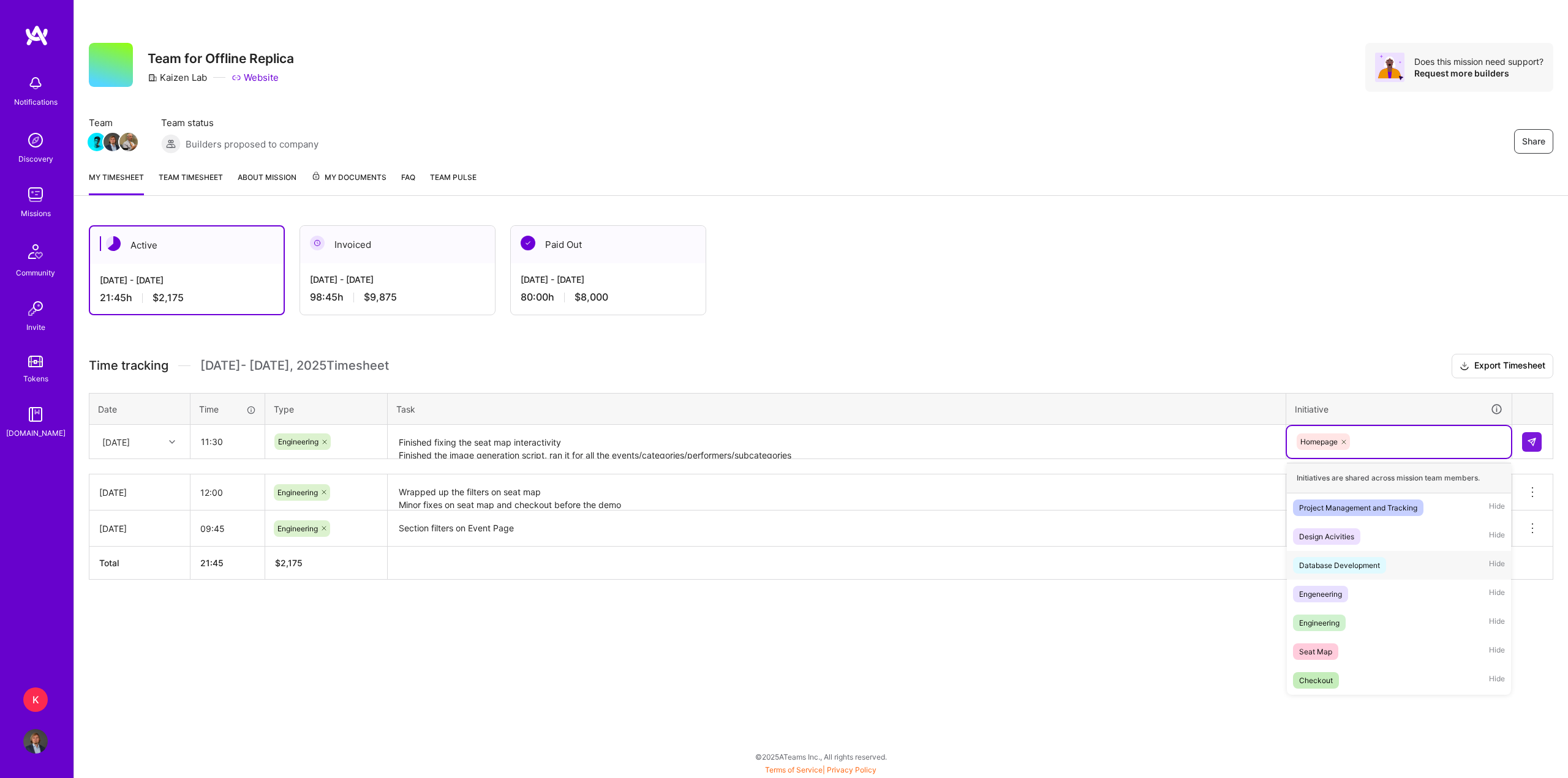
click at [1352, 569] on div "Database Development" at bounding box center [1339, 565] width 81 height 13
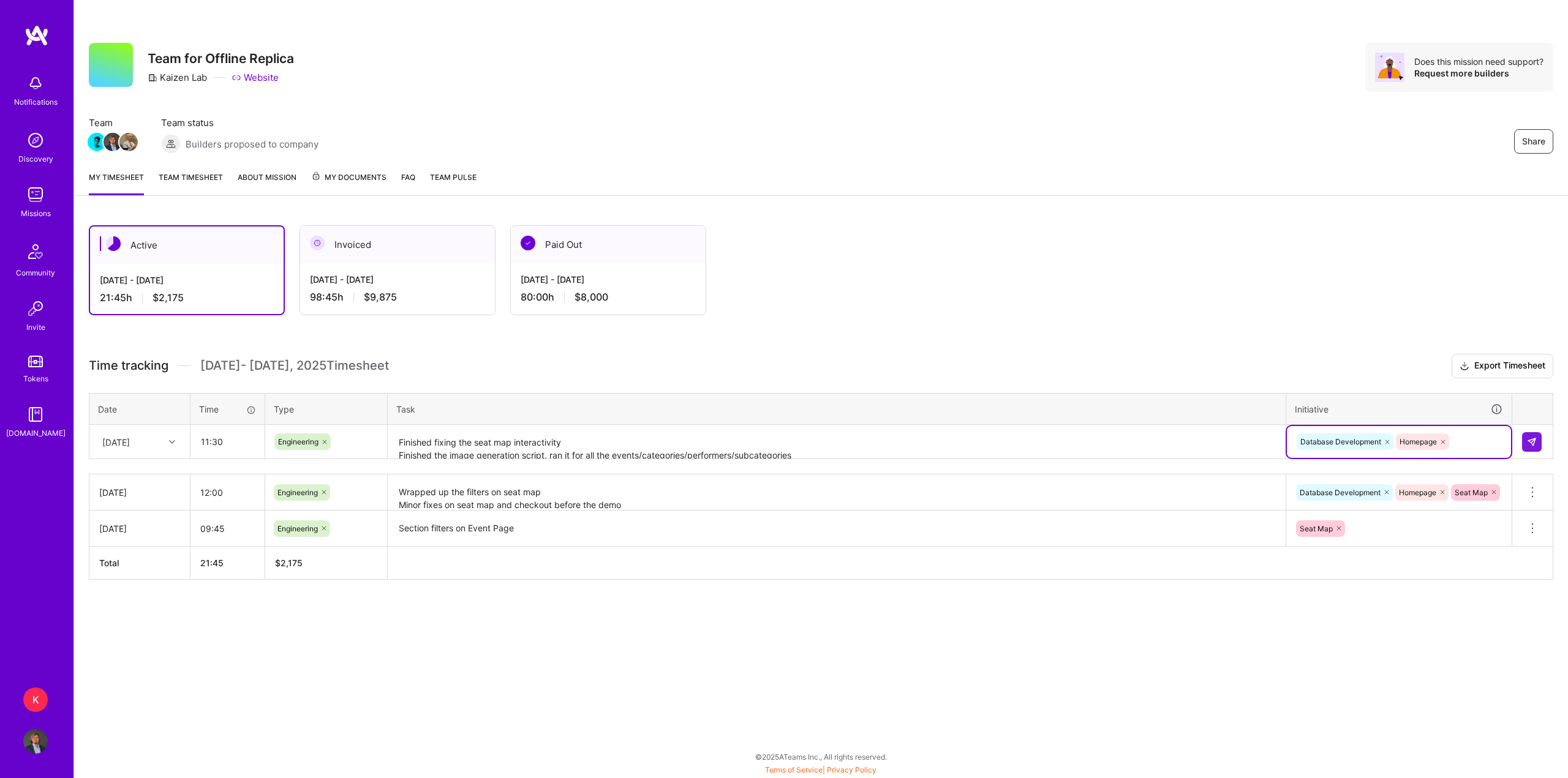
click at [1476, 441] on div "Database Development Homepage" at bounding box center [1399, 442] width 207 height 19
click at [1339, 622] on div "Seat Map Hide" at bounding box center [1399, 622] width 224 height 29
click at [1532, 447] on button at bounding box center [1532, 442] width 20 height 20
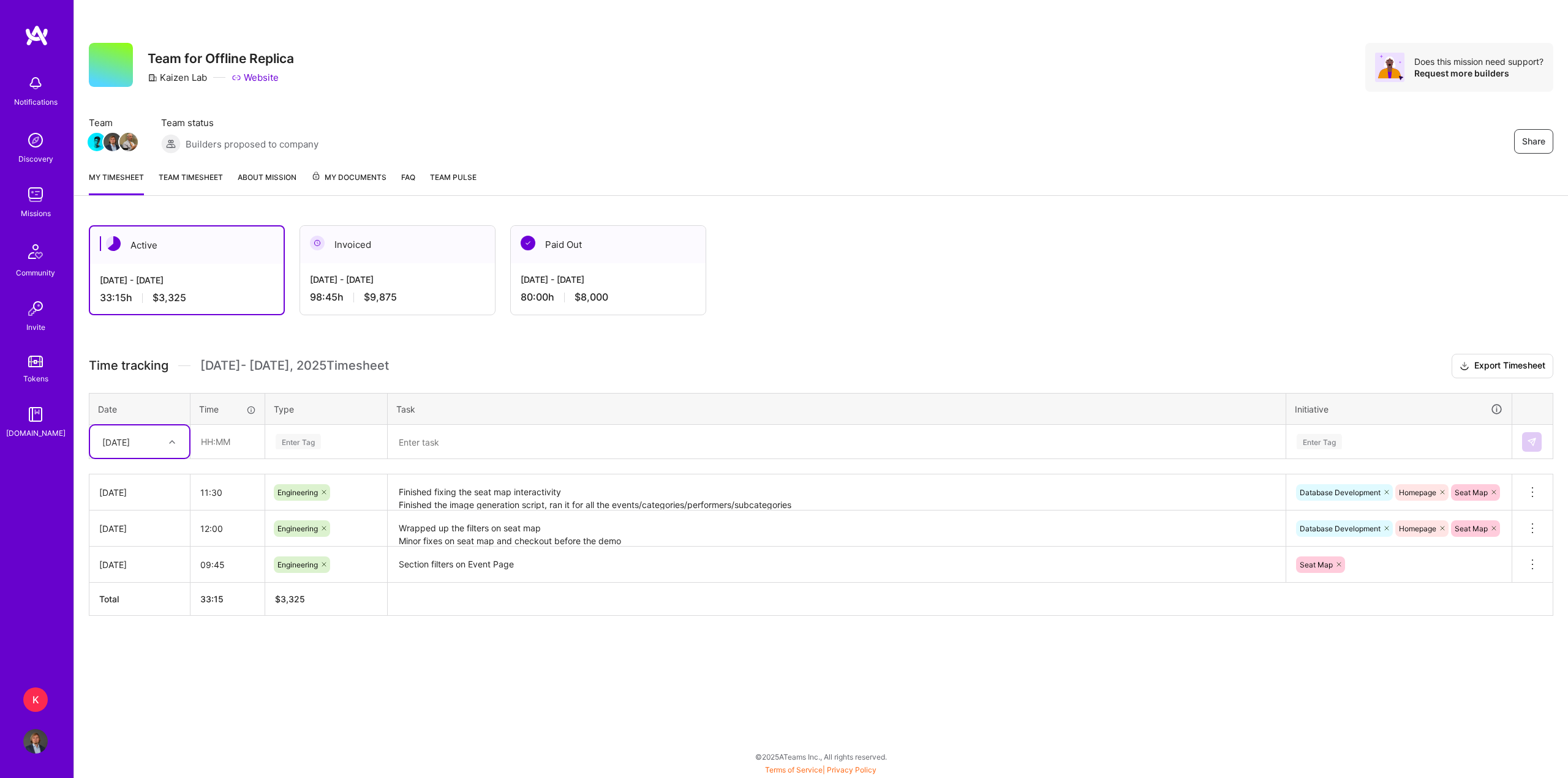
click at [179, 447] on div at bounding box center [174, 442] width 19 height 16
click at [150, 524] on div "[DATE]" at bounding box center [139, 522] width 100 height 23
click at [221, 434] on input "text" at bounding box center [228, 442] width 73 height 33
type input "12:00"
click at [286, 441] on div "Enter Tag" at bounding box center [298, 442] width 45 height 19
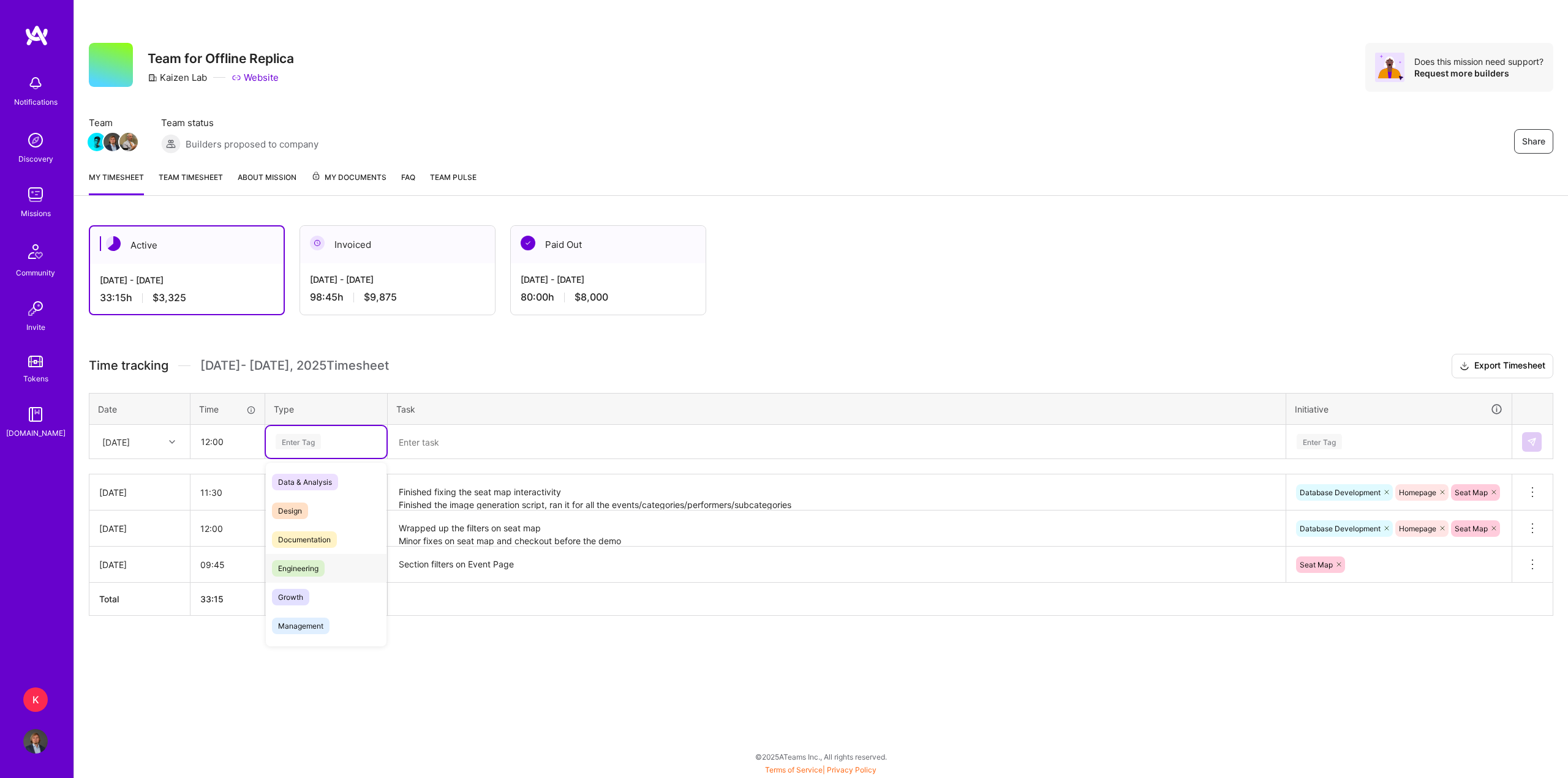
click at [311, 563] on span "Engineering" at bounding box center [298, 568] width 53 height 16
click at [481, 442] on textarea at bounding box center [836, 442] width 896 height 33
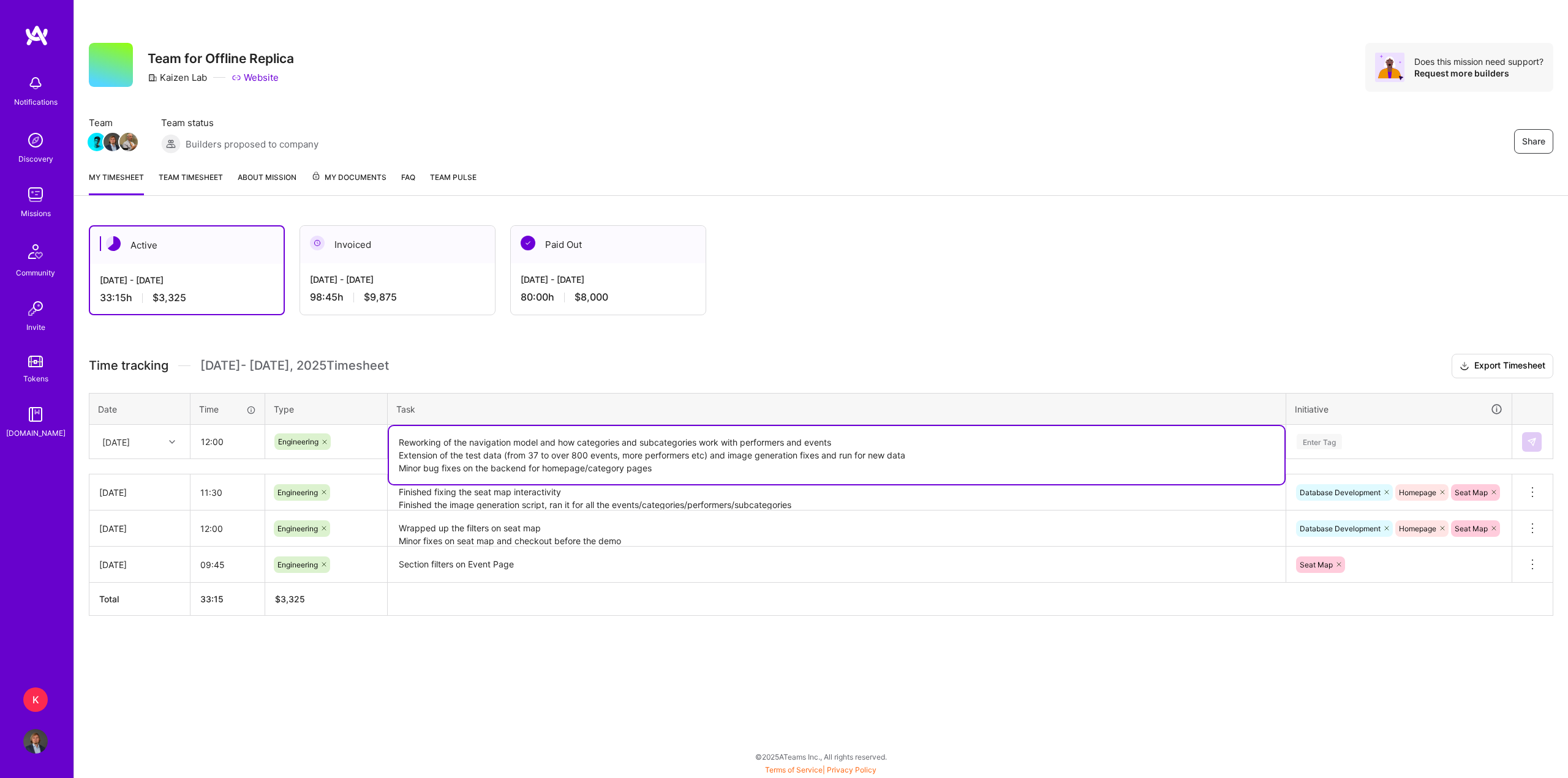
type textarea "Reworking of the navigation model and how categories and subcategories work wit…"
click at [1311, 439] on div "Enter Tag" at bounding box center [1320, 442] width 45 height 19
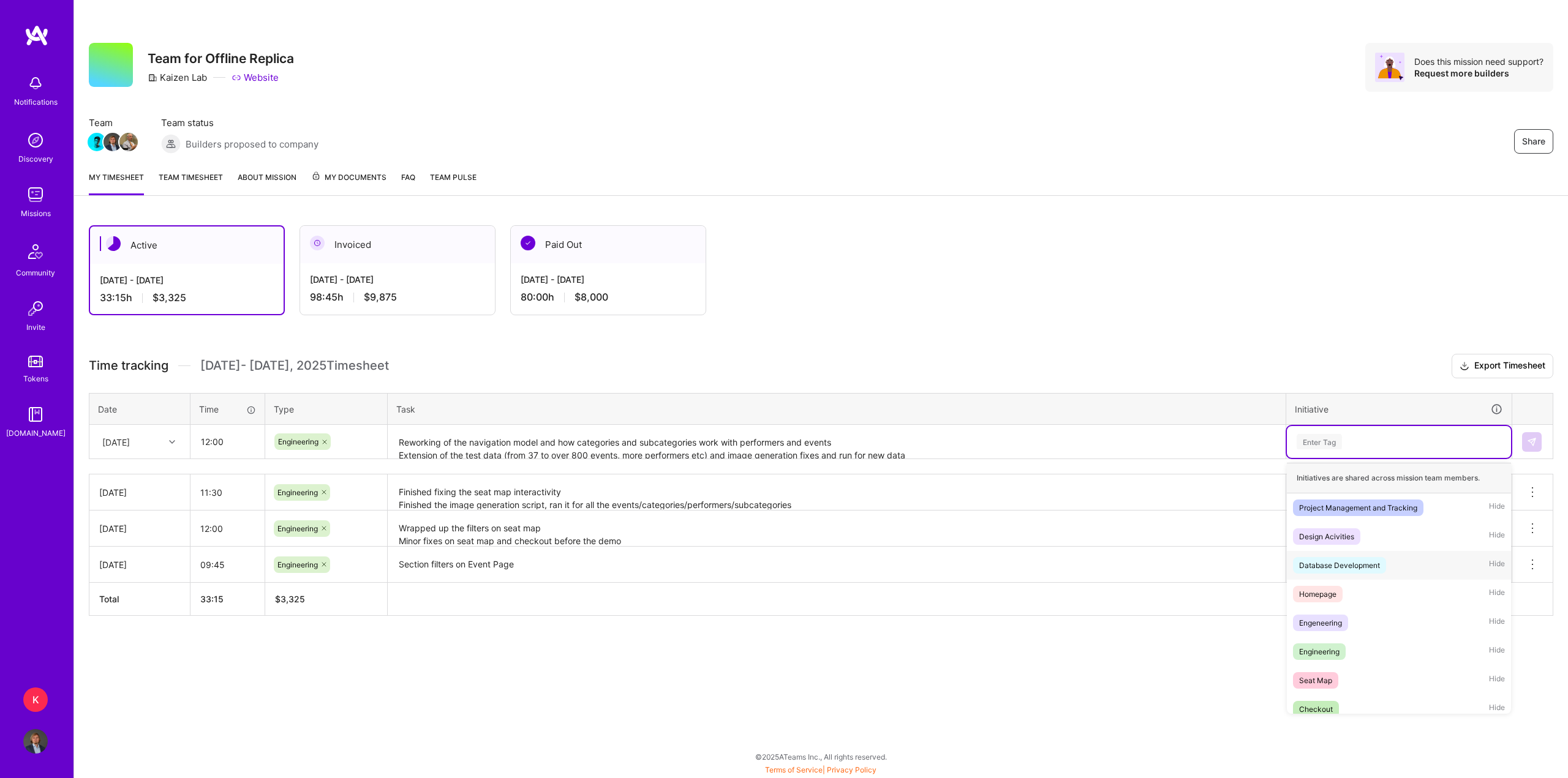
click at [1342, 563] on div "Database Development" at bounding box center [1339, 565] width 81 height 13
click at [1414, 439] on div "Database Development" at bounding box center [1399, 442] width 207 height 19
click at [1357, 570] on div "Homepage Hide" at bounding box center [1399, 565] width 224 height 29
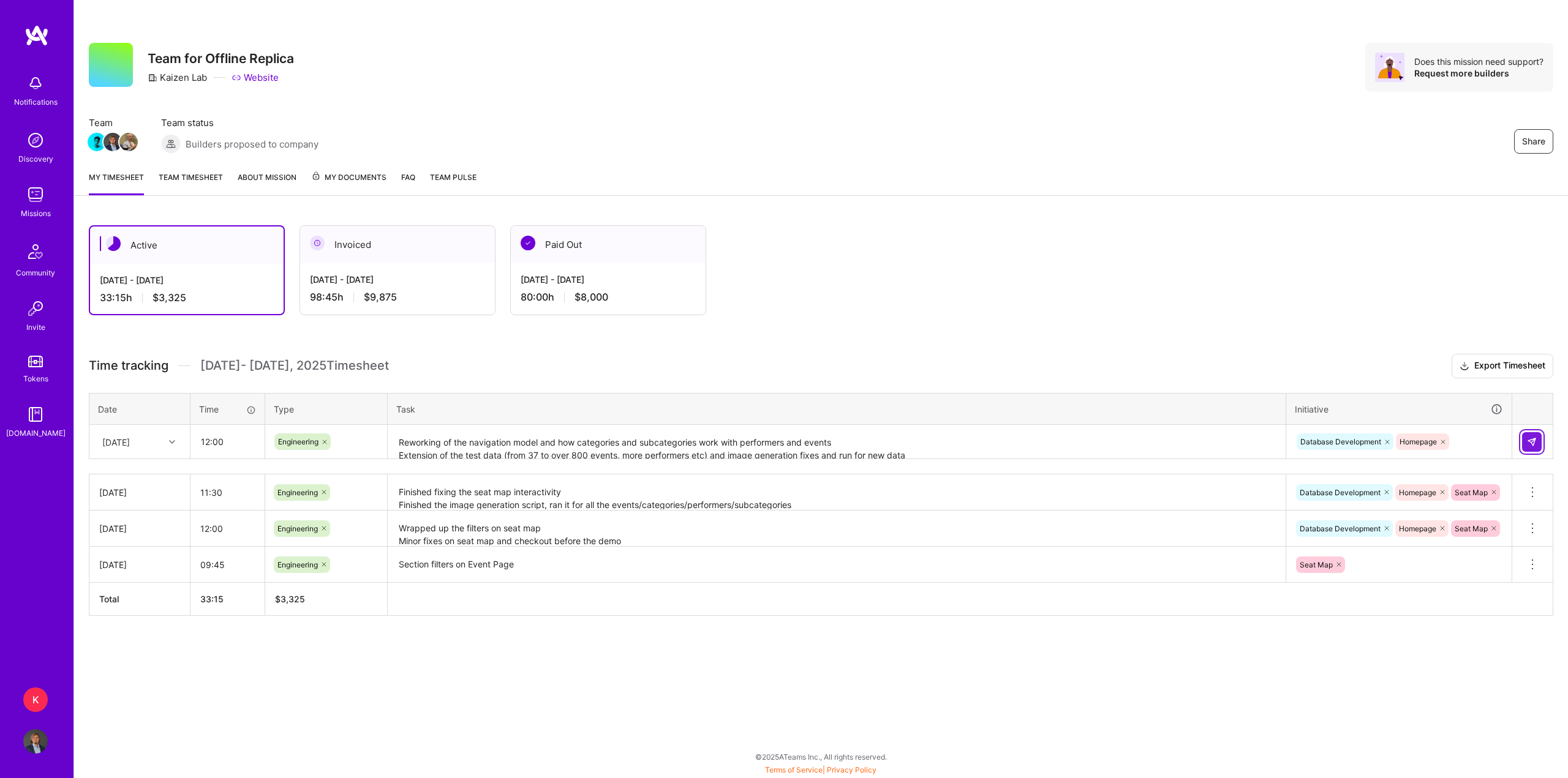
click at [1535, 443] on img at bounding box center [1532, 441] width 10 height 10
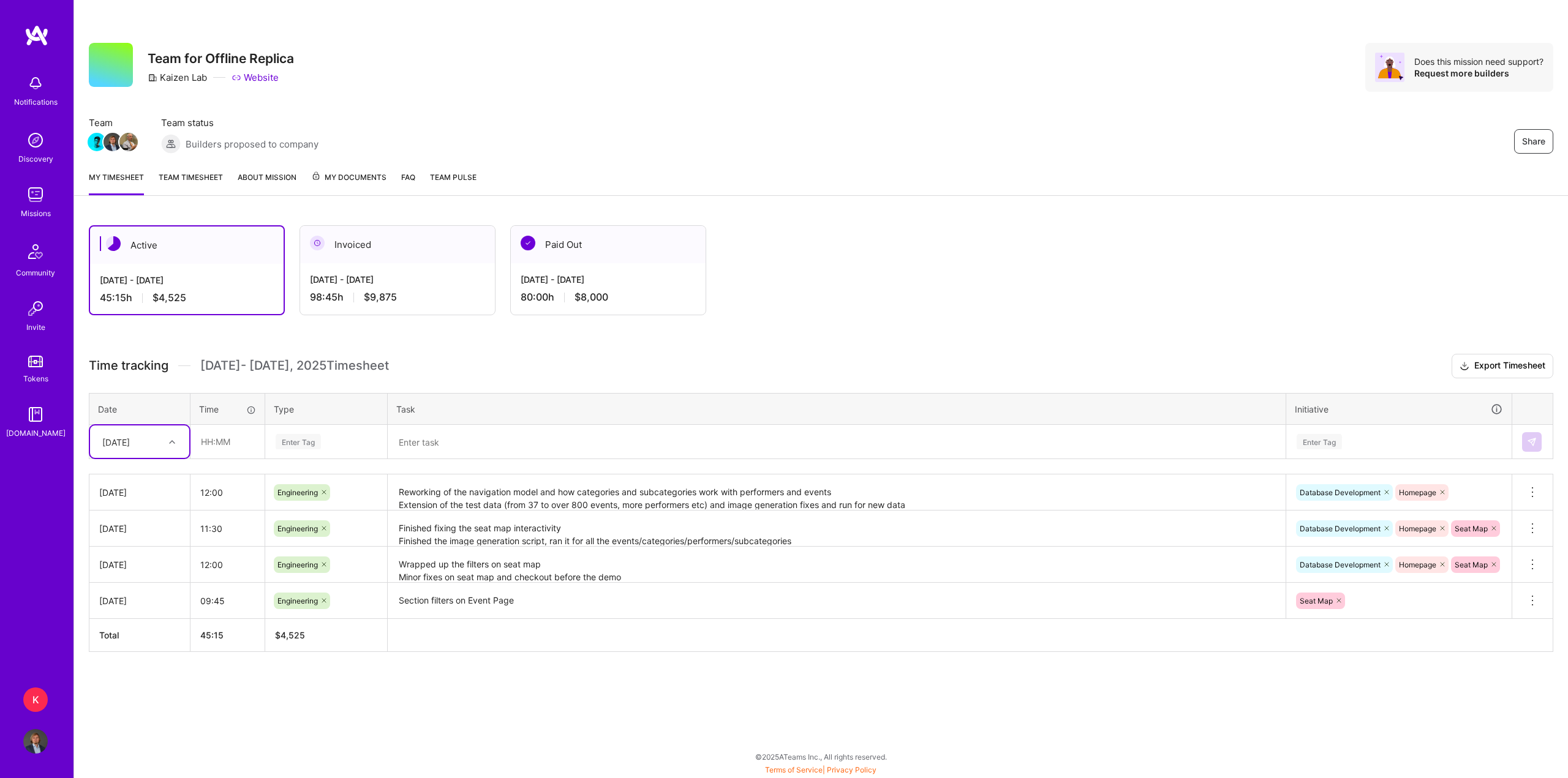
click at [161, 445] on div "[DATE]" at bounding box center [130, 441] width 68 height 20
click at [138, 548] on div "[DATE]" at bounding box center [139, 544] width 100 height 23
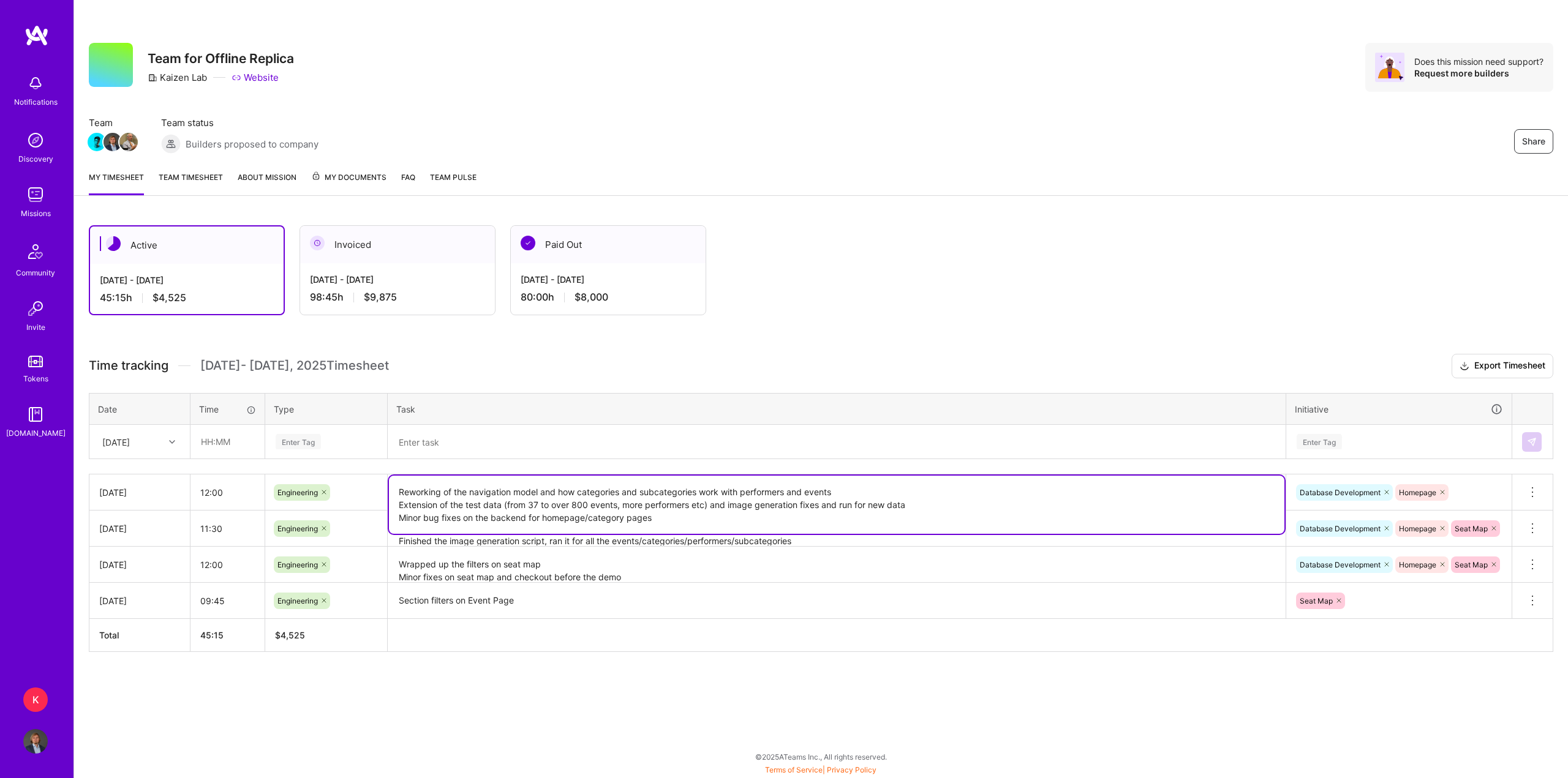
click at [494, 495] on textarea "Reworking of the navigation model and how categories and subcategories work wit…" at bounding box center [836, 505] width 896 height 58
drag, startPoint x: 672, startPoint y: 517, endPoint x: 377, endPoint y: 491, distance: 296.1
click at [377, 491] on tr "[DATE] 12:00 Engineering Reworking of the navigation model and how categories a…" at bounding box center [821, 492] width 1464 height 36
click at [422, 446] on textarea at bounding box center [836, 442] width 896 height 33
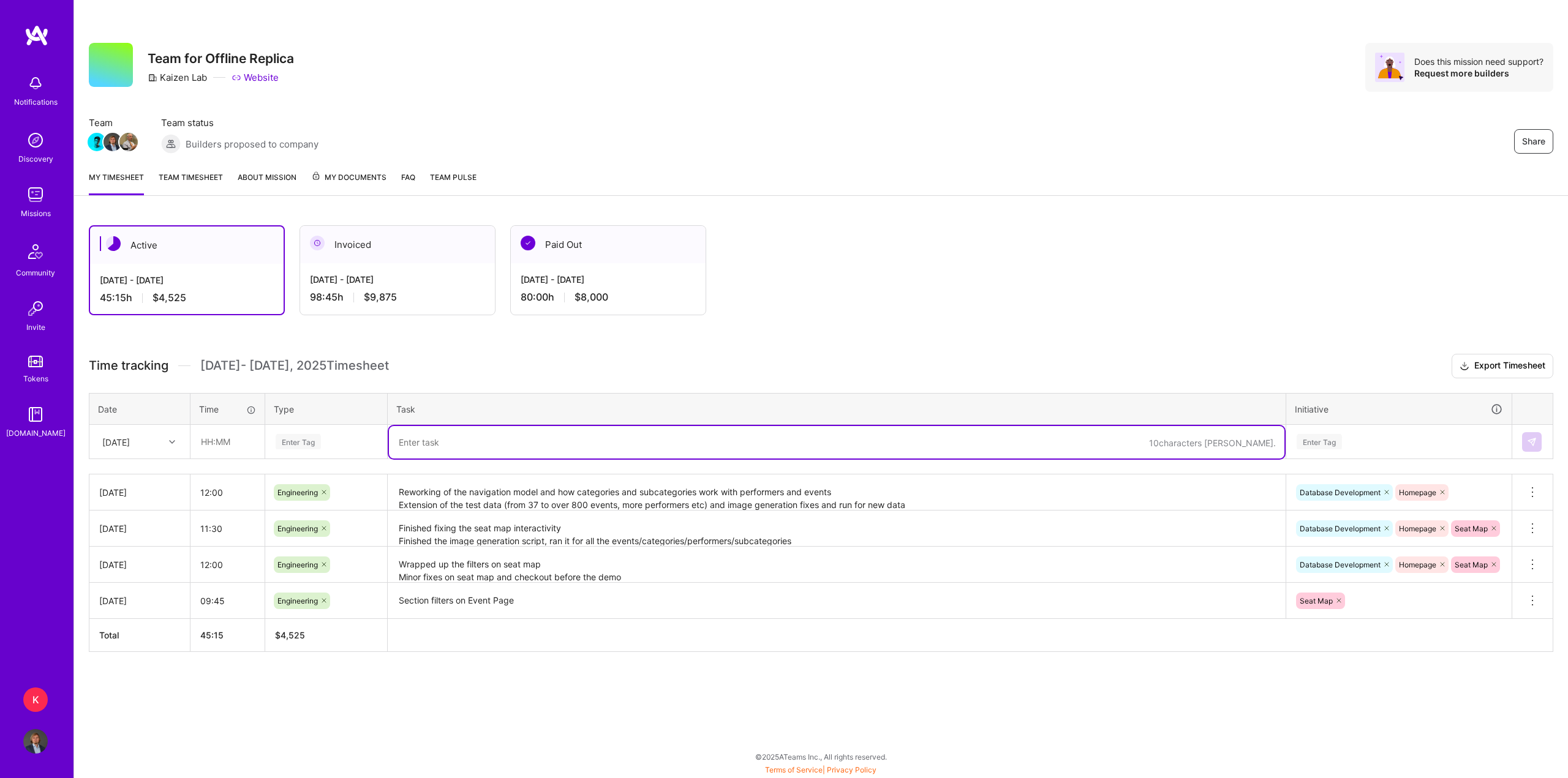
paste textarea "Reworking of the navigation model and how categories and subcategories work wit…"
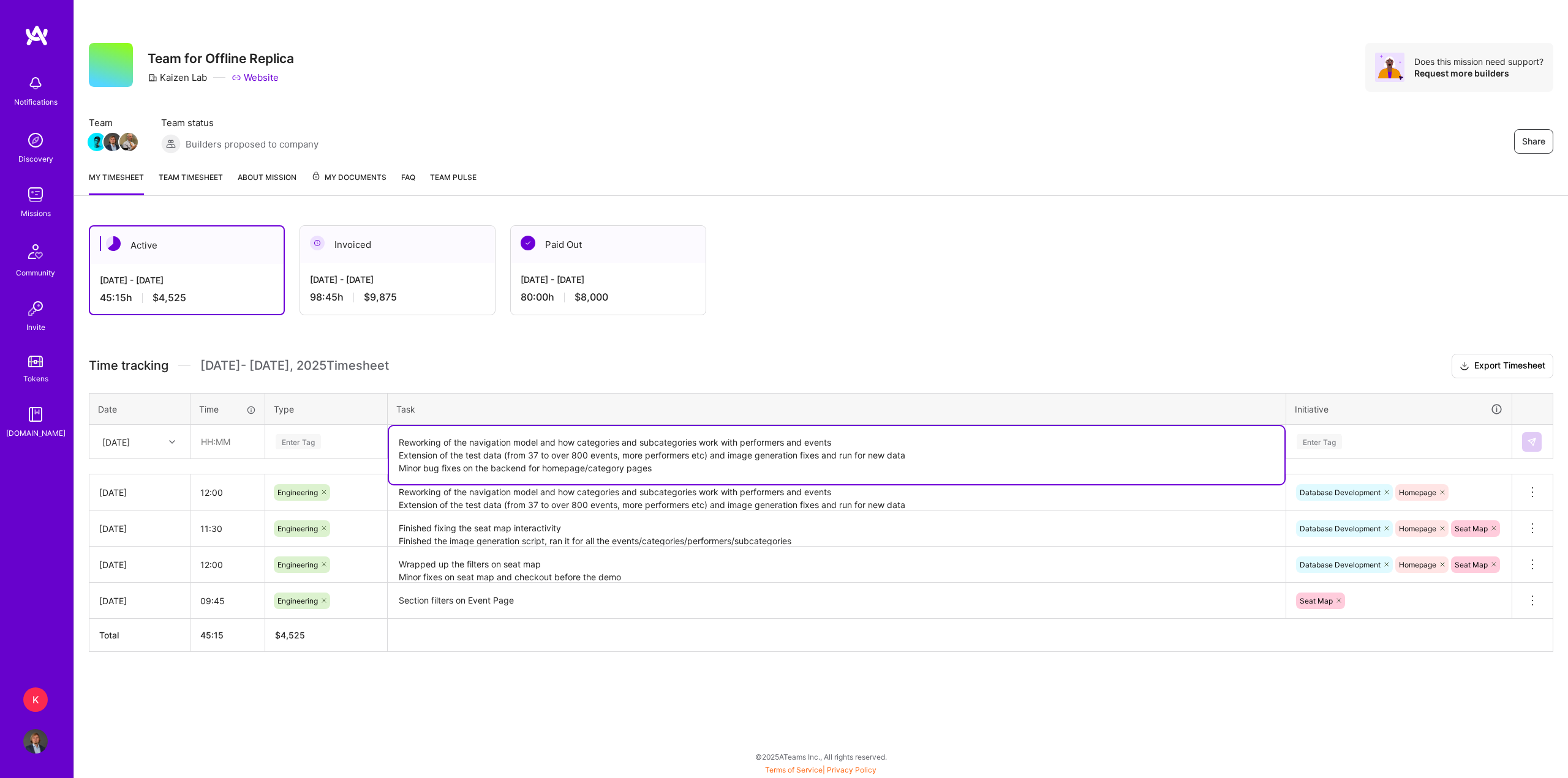
click at [307, 442] on div "Enter Tag" at bounding box center [298, 442] width 45 height 19
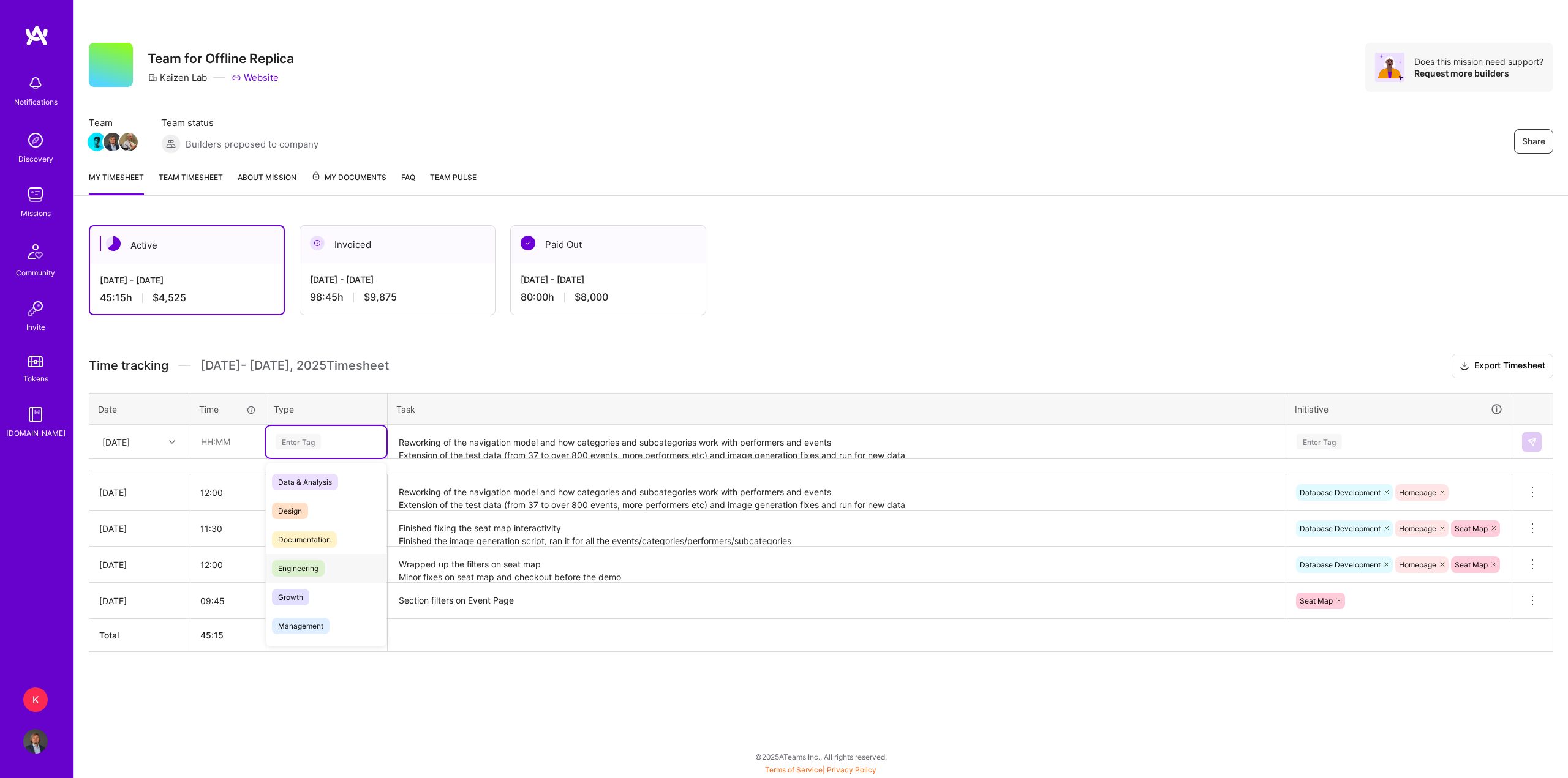
click at [305, 559] on div "Engineering" at bounding box center [326, 568] width 120 height 29
click at [397, 445] on textarea "Reworking of the navigation model and how categories and subcategories work wit…" at bounding box center [836, 442] width 896 height 33
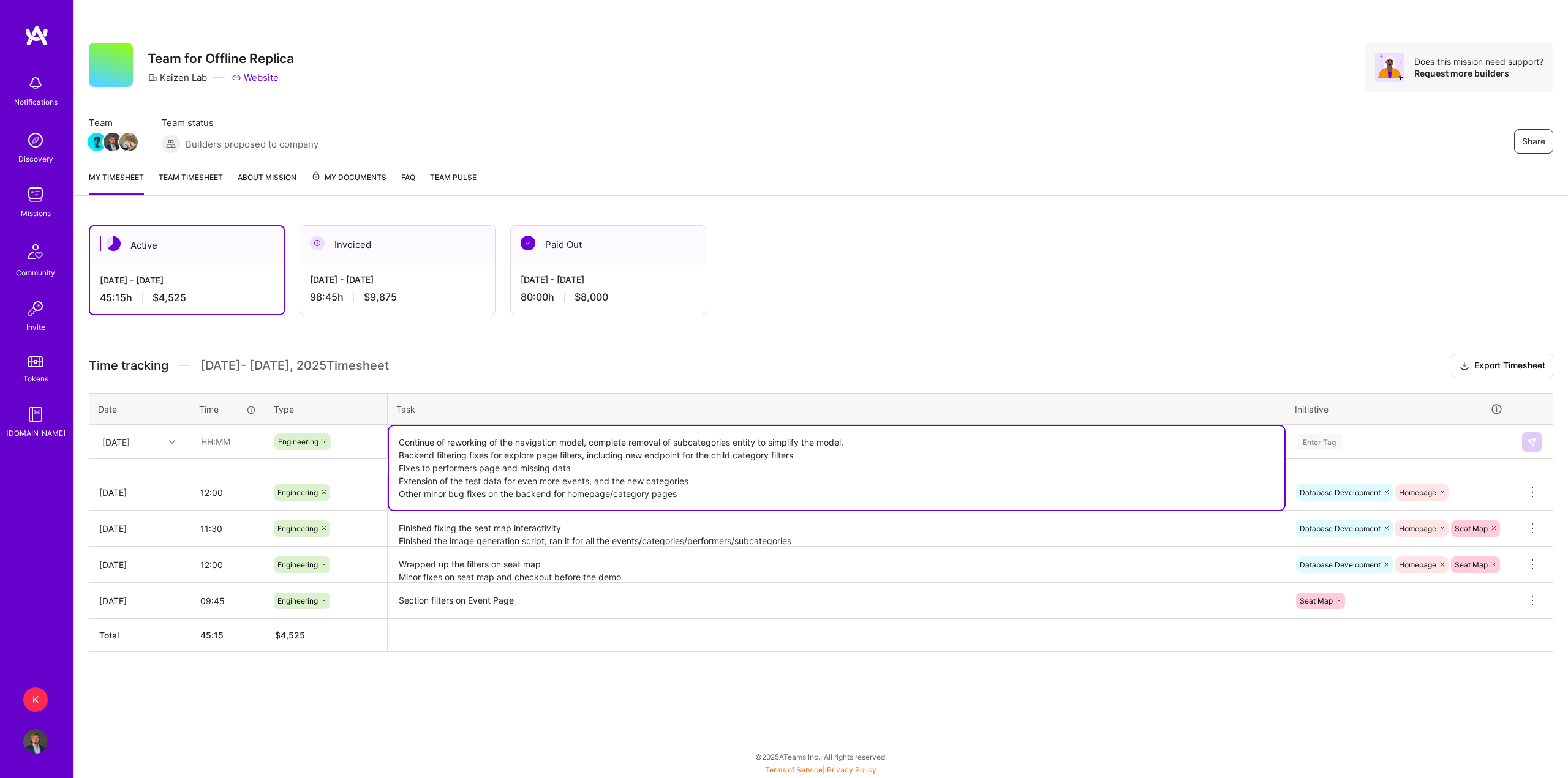
type textarea "Continue of reworking of the navigation model, complete removal of subcategorie…"
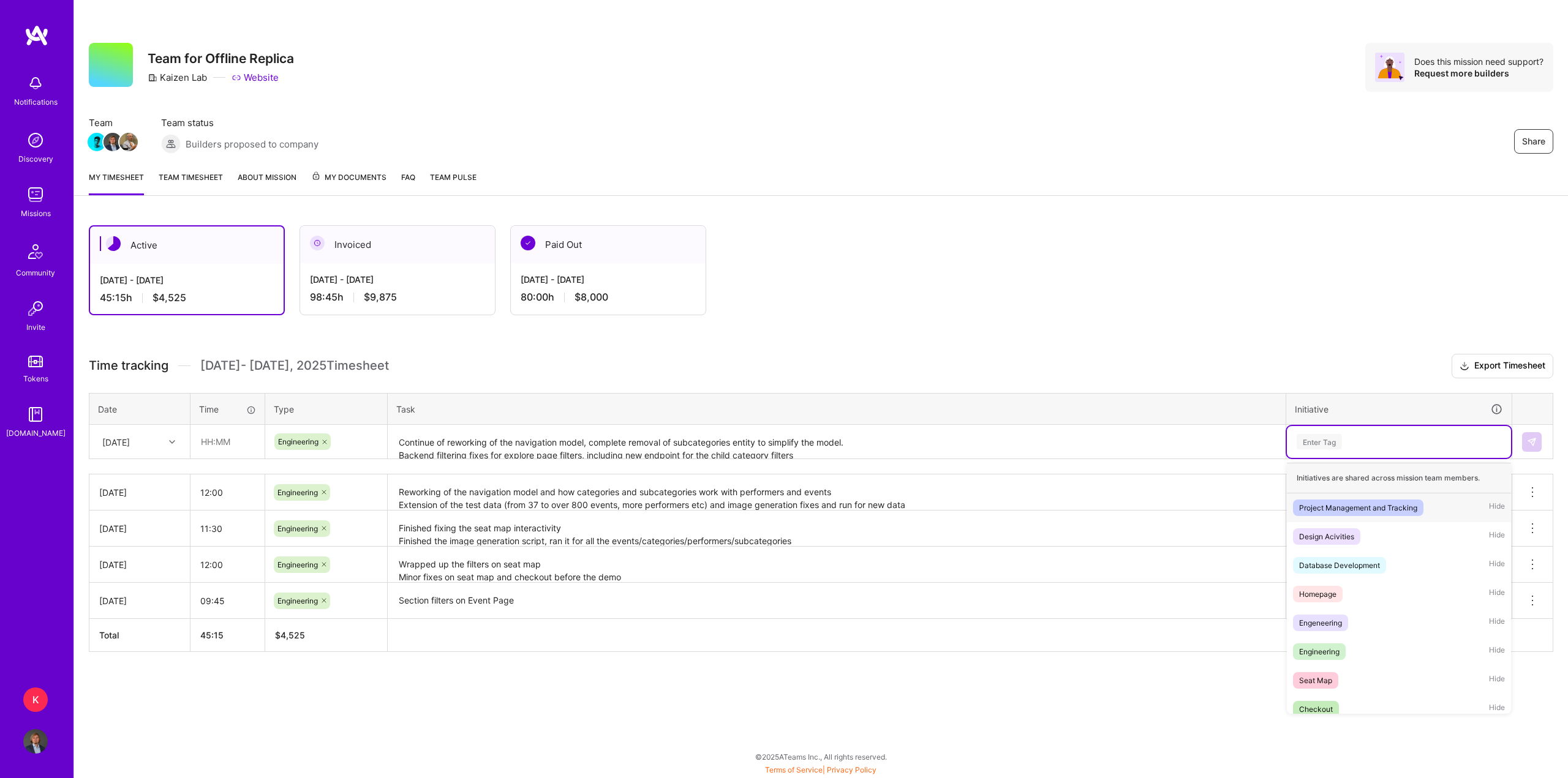
click at [1326, 444] on div "Enter Tag" at bounding box center [1320, 442] width 45 height 19
click at [1357, 568] on div "Database Development" at bounding box center [1339, 565] width 81 height 13
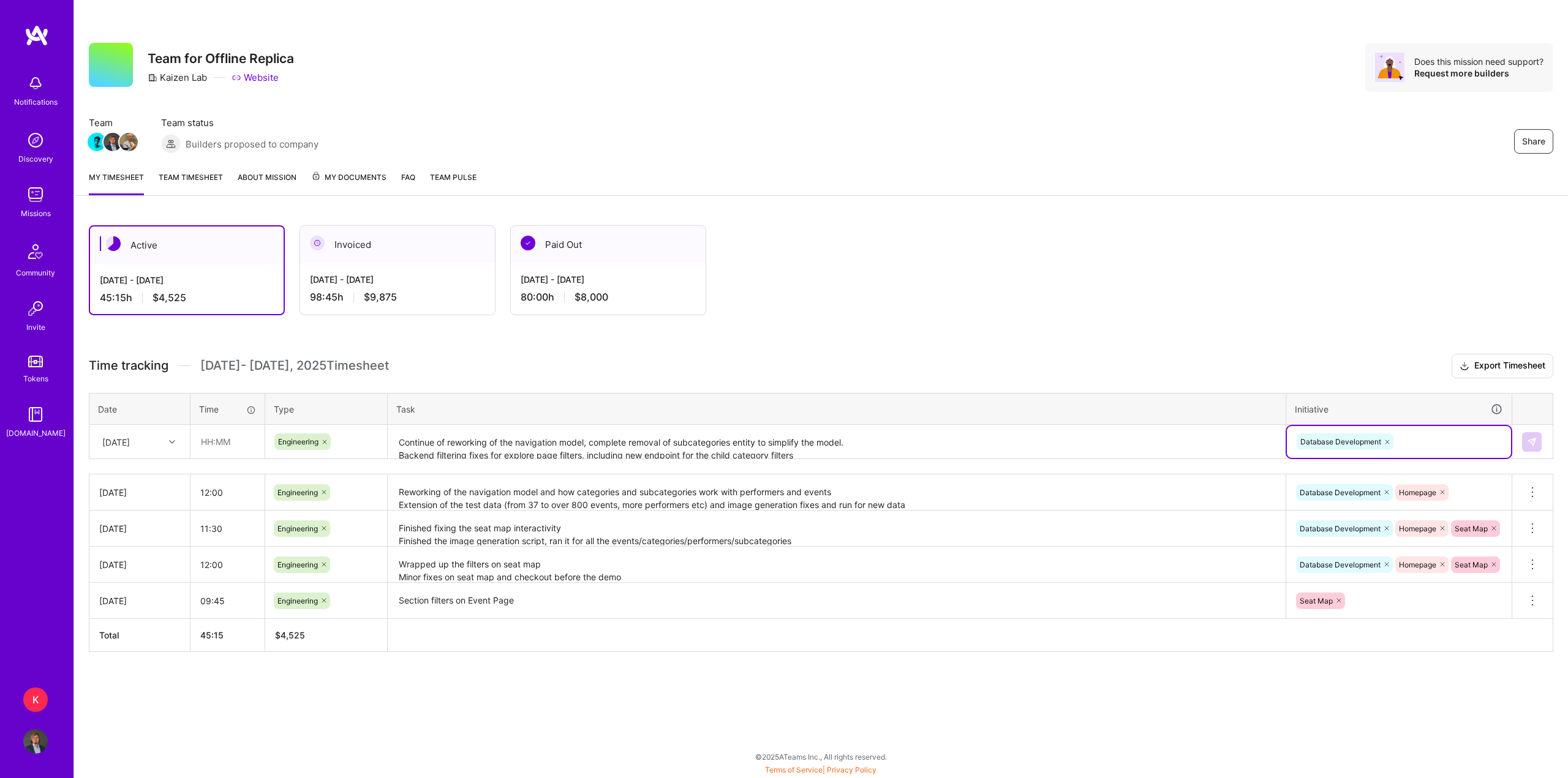
click at [1408, 445] on div "Database Development" at bounding box center [1399, 442] width 207 height 19
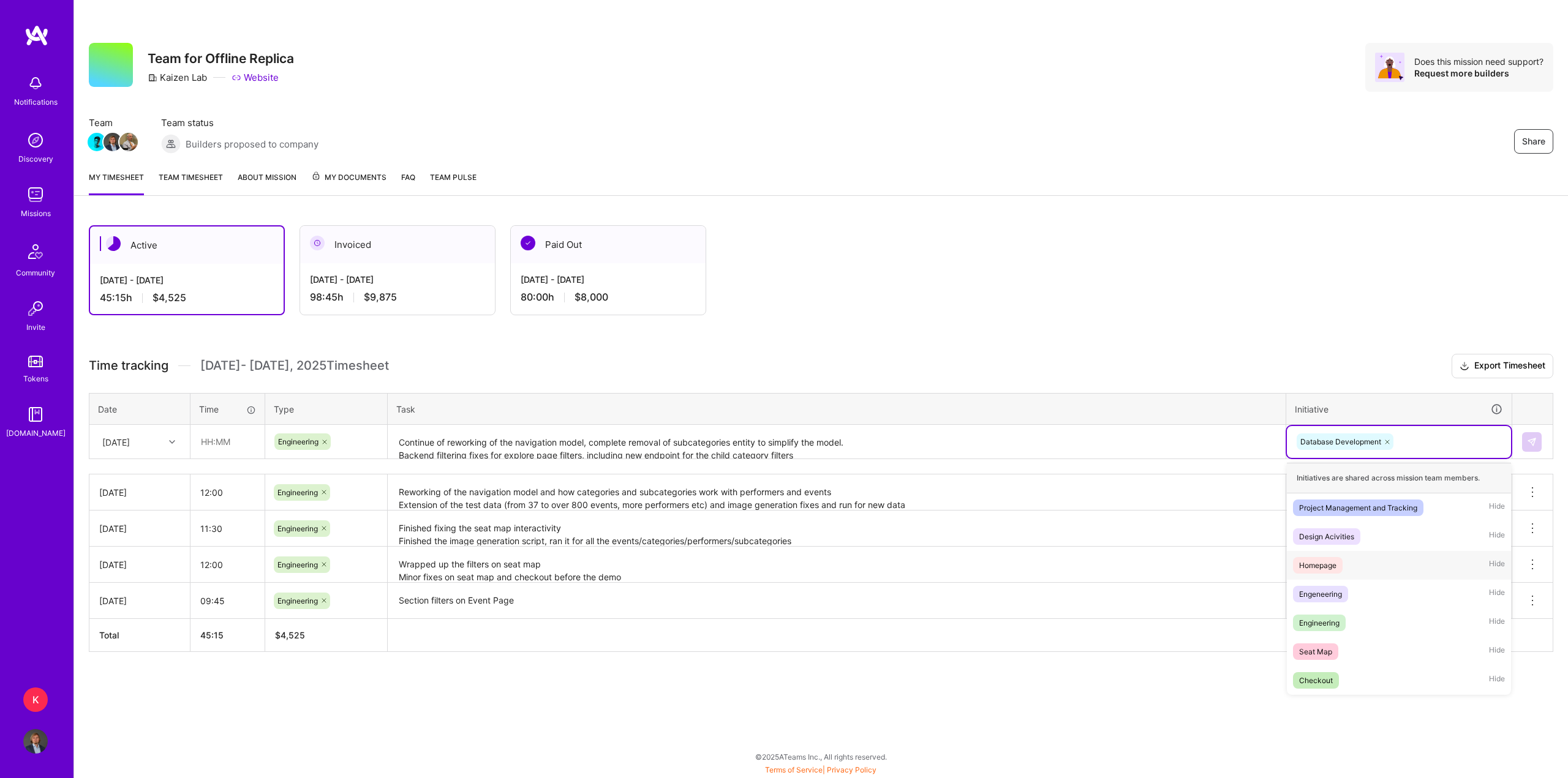
click at [1358, 573] on div "Homepage Hide" at bounding box center [1399, 565] width 224 height 29
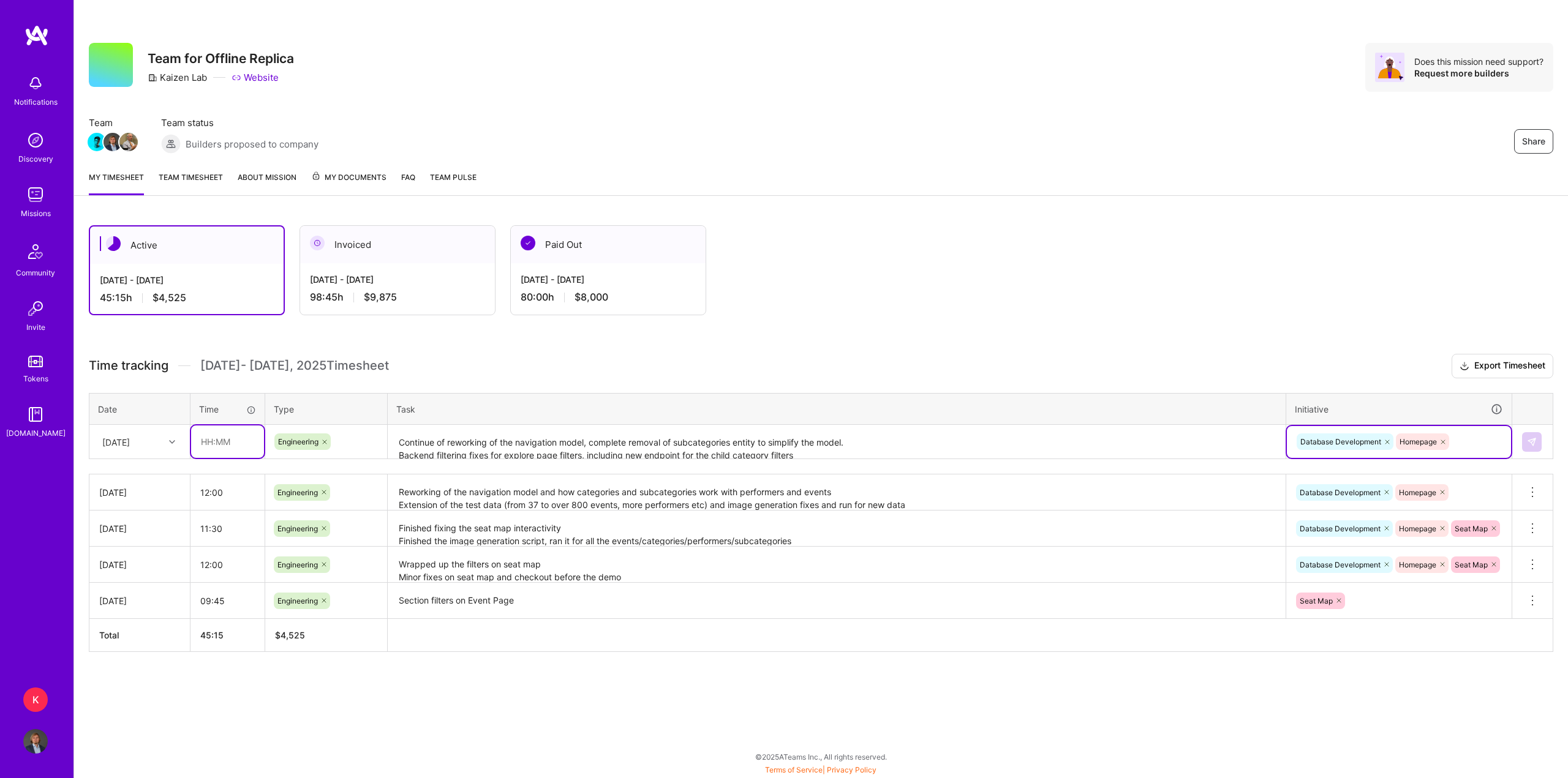
click at [210, 438] on input "text" at bounding box center [228, 442] width 73 height 33
type input "10:15"
click at [1528, 436] on button at bounding box center [1532, 442] width 20 height 20
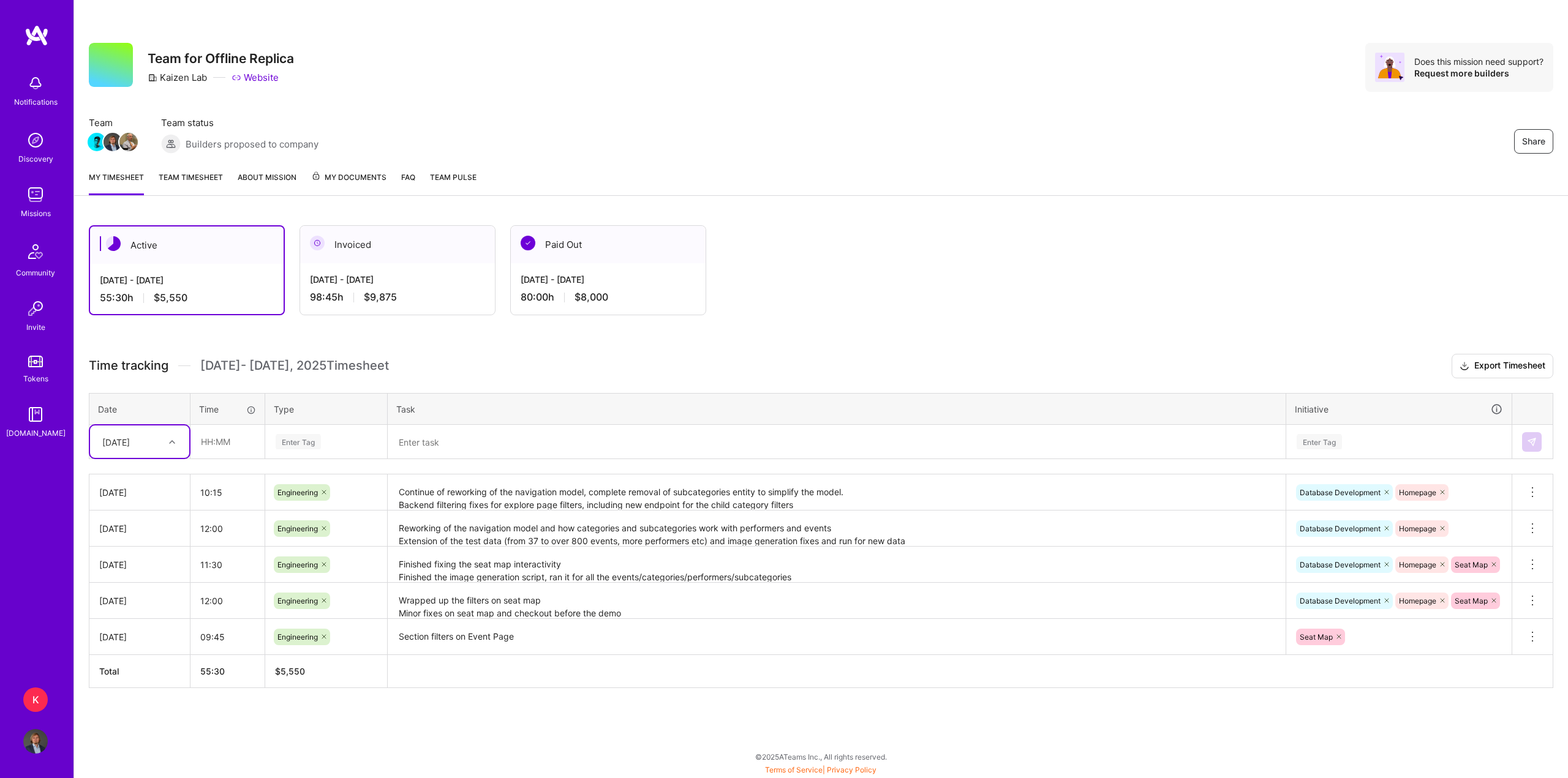
click at [165, 447] on div at bounding box center [174, 442] width 19 height 16
click at [225, 351] on div "Active [DATE] - [DATE] 55:30 h $5,550 Invoiced [DATE] - [DATE] 98:45 h $9,875 P…" at bounding box center [822, 479] width 1494 height 537
click at [200, 179] on link "Team timesheet" at bounding box center [190, 183] width 64 height 24
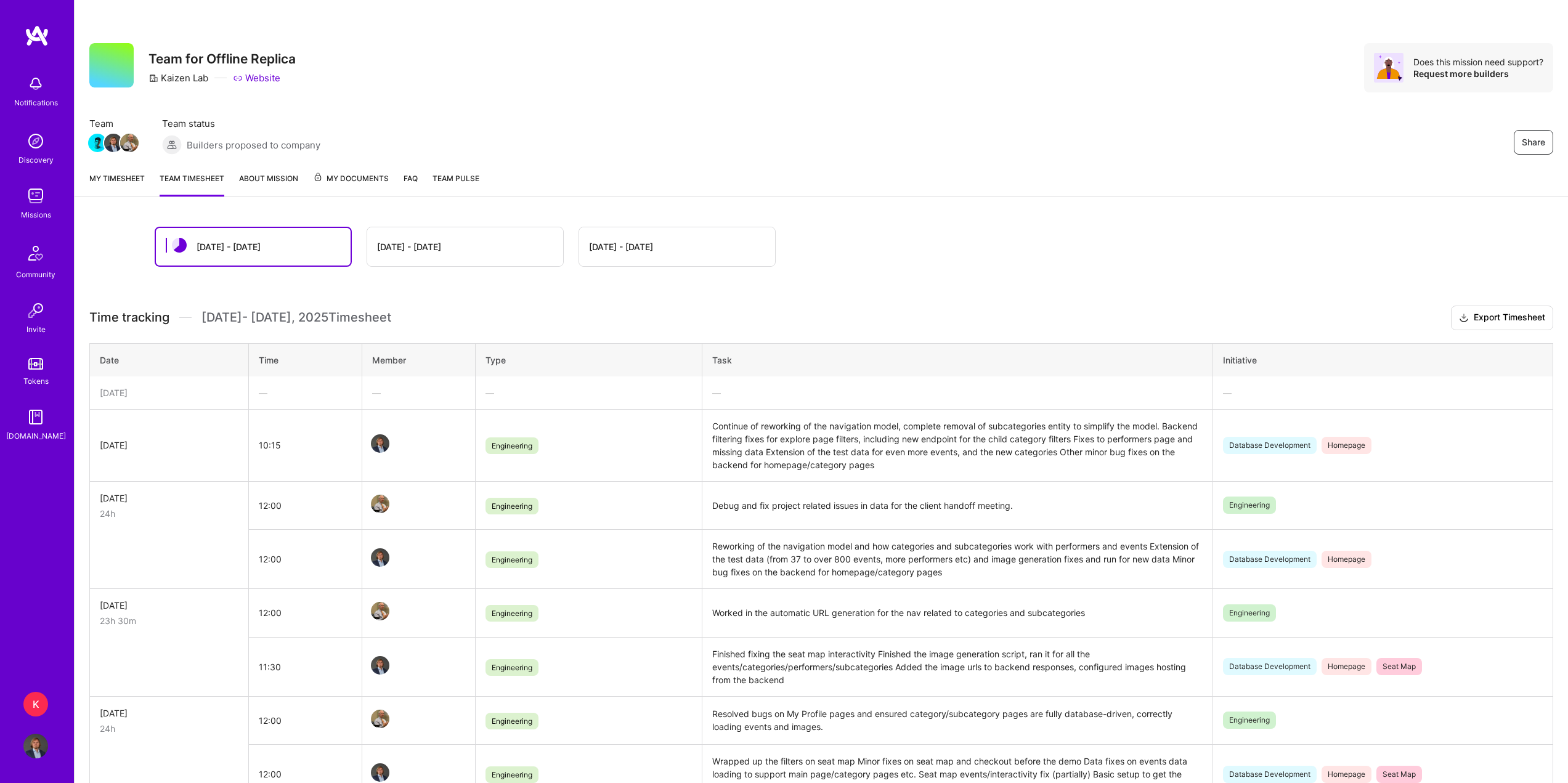
click at [38, 44] on img at bounding box center [37, 35] width 24 height 22
